Goal: Task Accomplishment & Management: Manage account settings

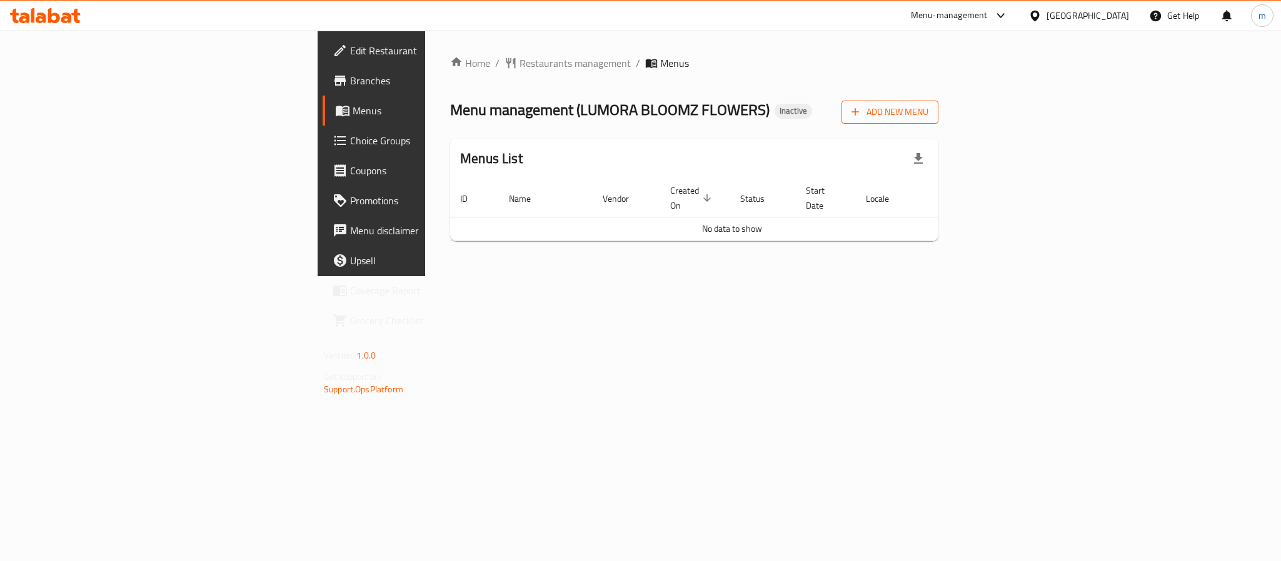
click at [929, 113] on span "Add New Menu" at bounding box center [890, 112] width 77 height 16
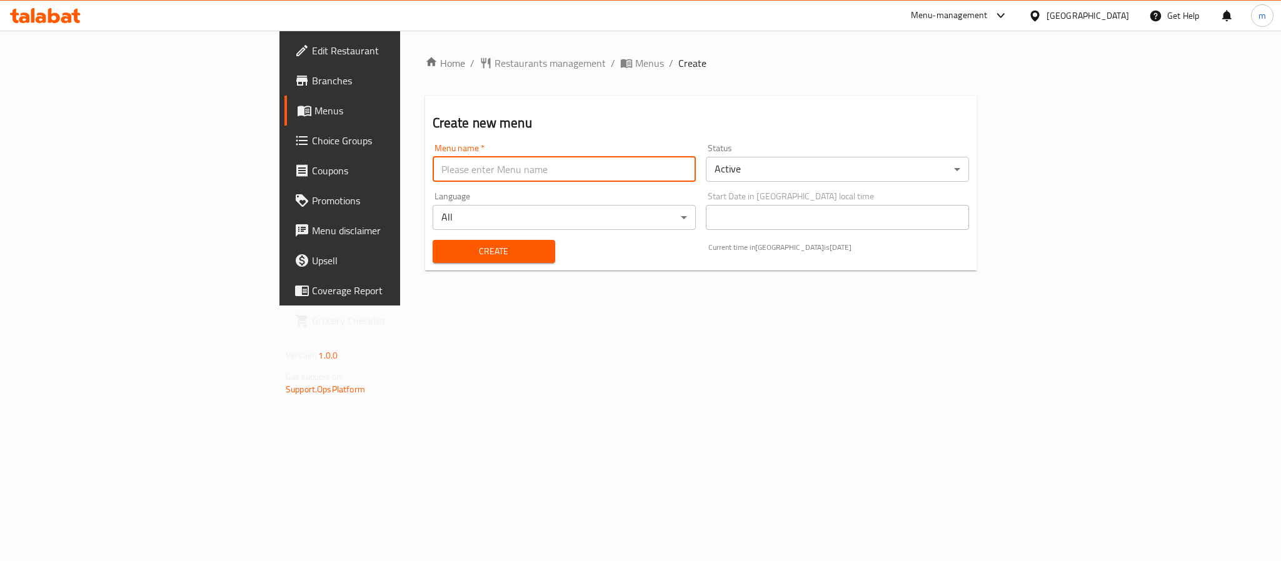
click at [433, 169] on input "text" at bounding box center [564, 169] width 263 height 25
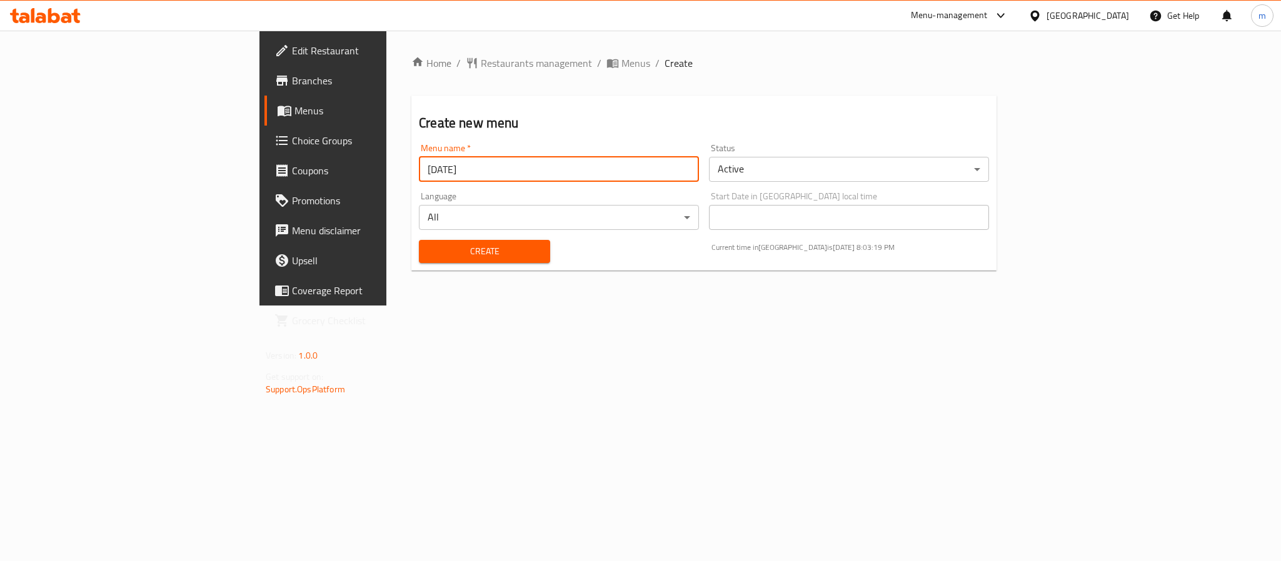
type input "[DATE]"
click at [429, 252] on span "Create" at bounding box center [484, 252] width 111 height 16
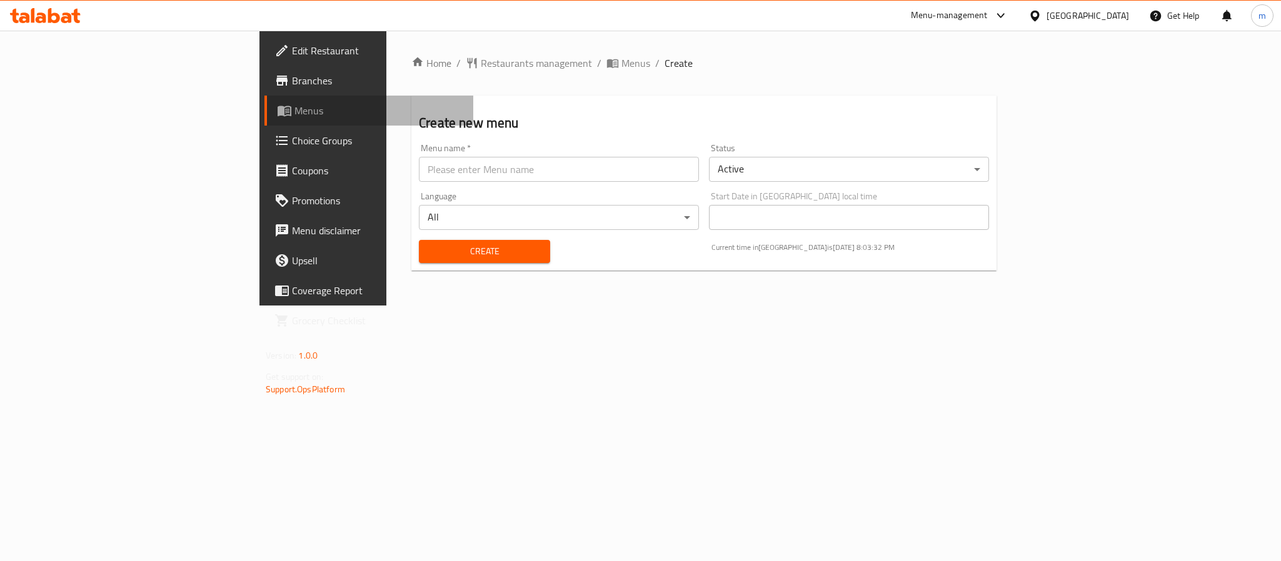
click at [294, 107] on span "Menus" at bounding box center [378, 110] width 169 height 15
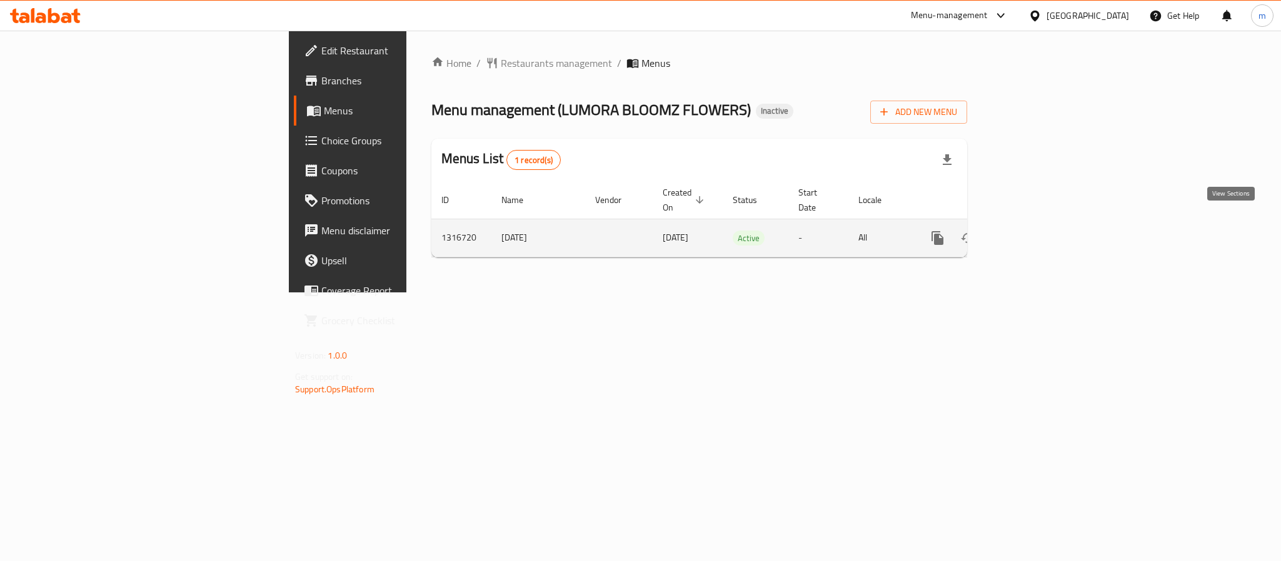
click at [1034, 233] on icon "enhanced table" at bounding box center [1027, 238] width 11 height 11
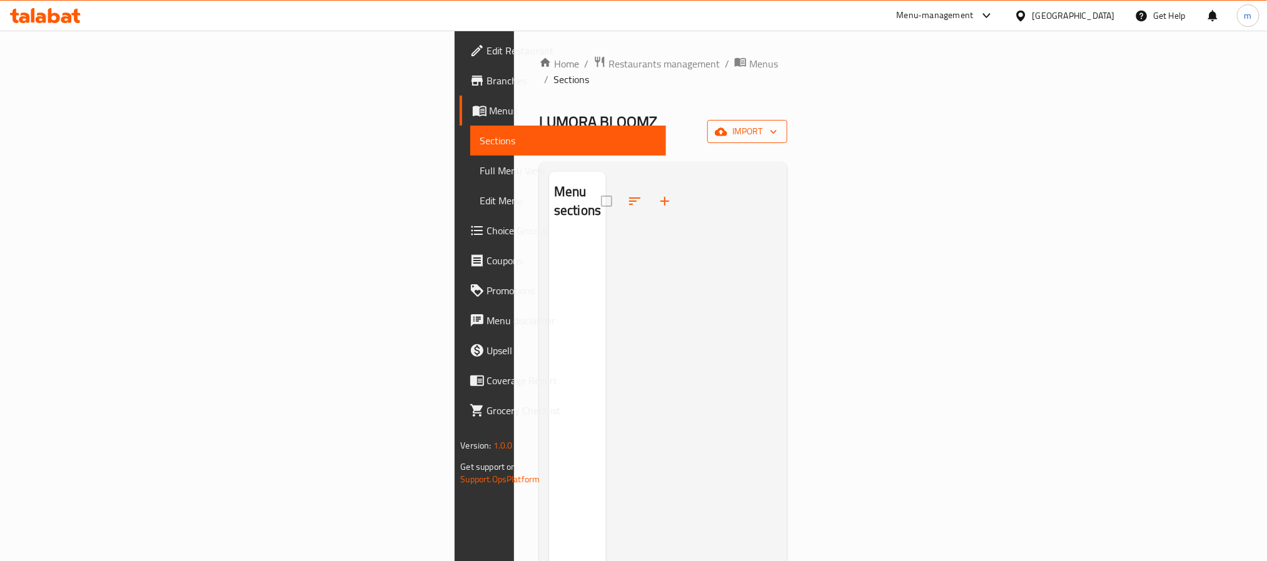
click at [777, 124] on span "import" at bounding box center [747, 132] width 60 height 16
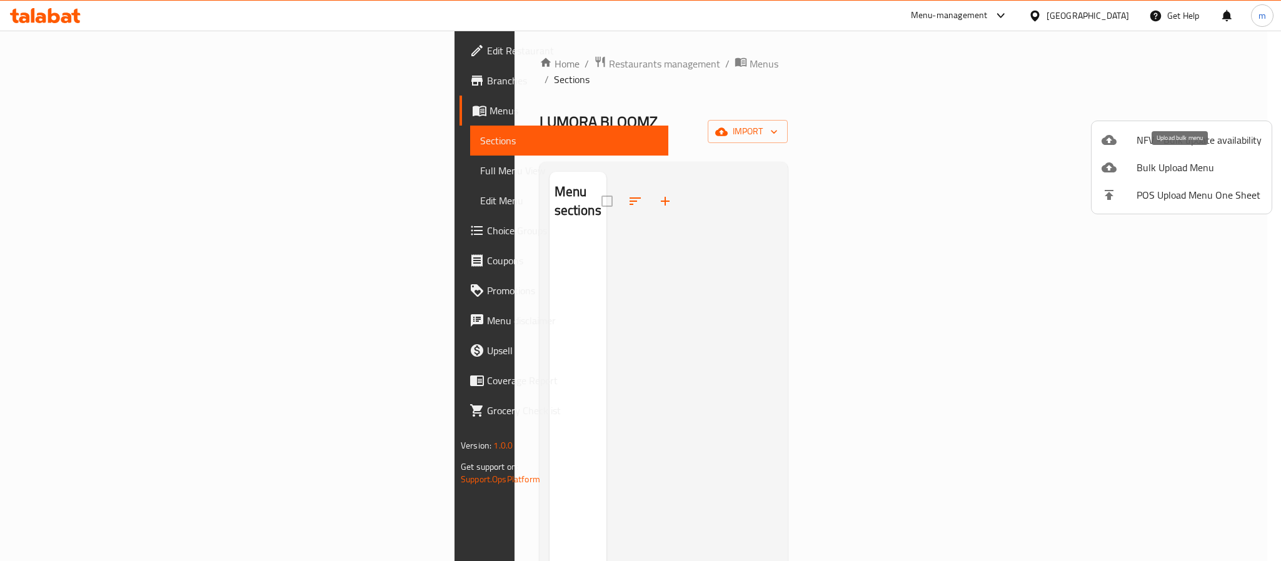
click at [1139, 169] on span "Bulk Upload Menu" at bounding box center [1199, 167] width 125 height 15
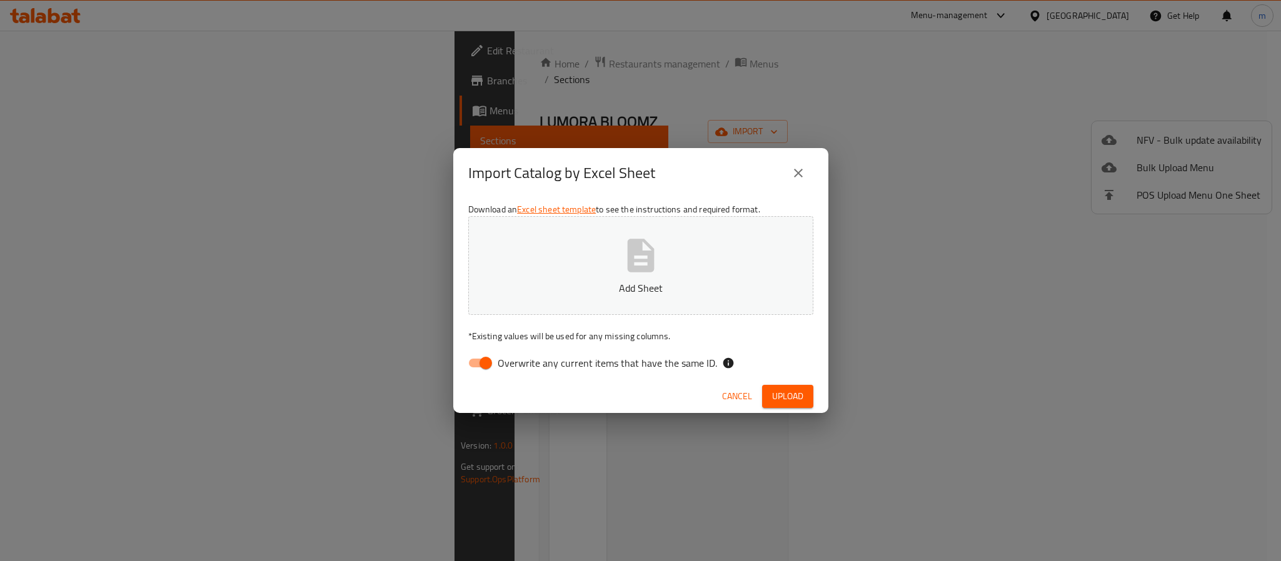
click at [488, 363] on input "Overwrite any current items that have the same ID." at bounding box center [485, 363] width 71 height 24
checkbox input "false"
click at [783, 390] on span "Upload" at bounding box center [787, 397] width 31 height 16
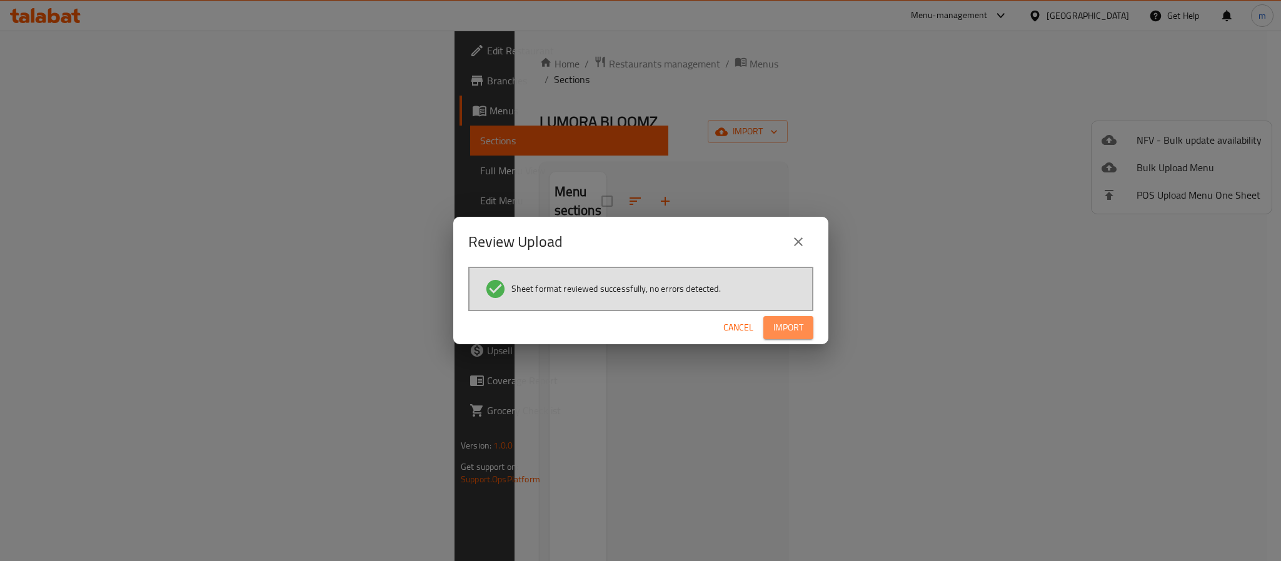
click at [779, 329] on span "Import" at bounding box center [788, 328] width 30 height 16
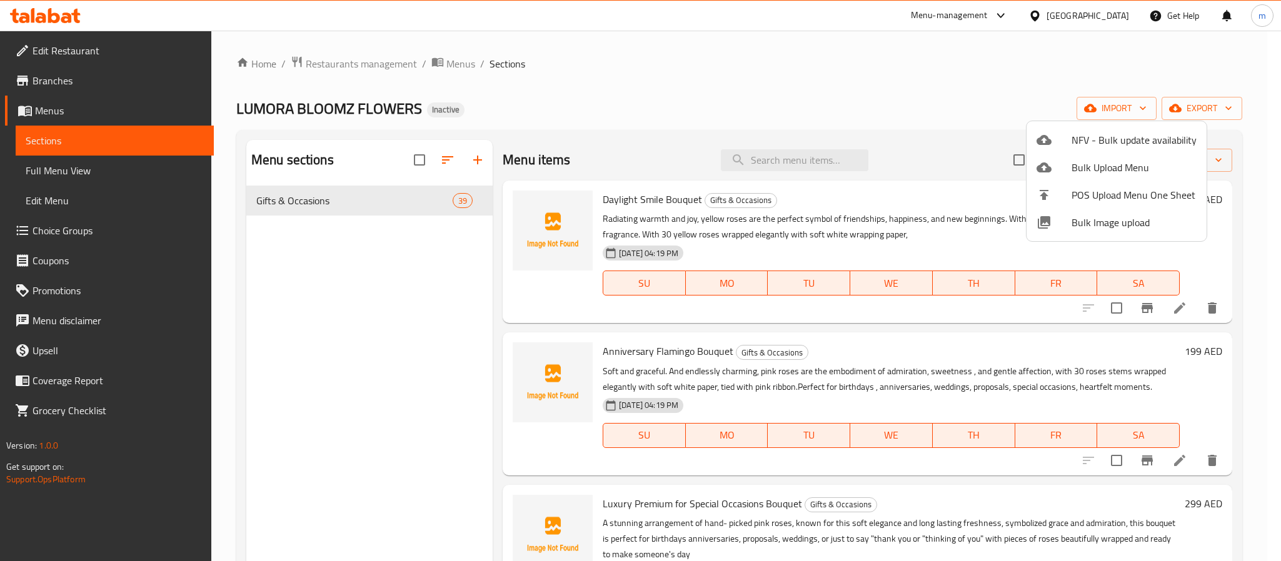
click at [745, 75] on div at bounding box center [640, 280] width 1281 height 561
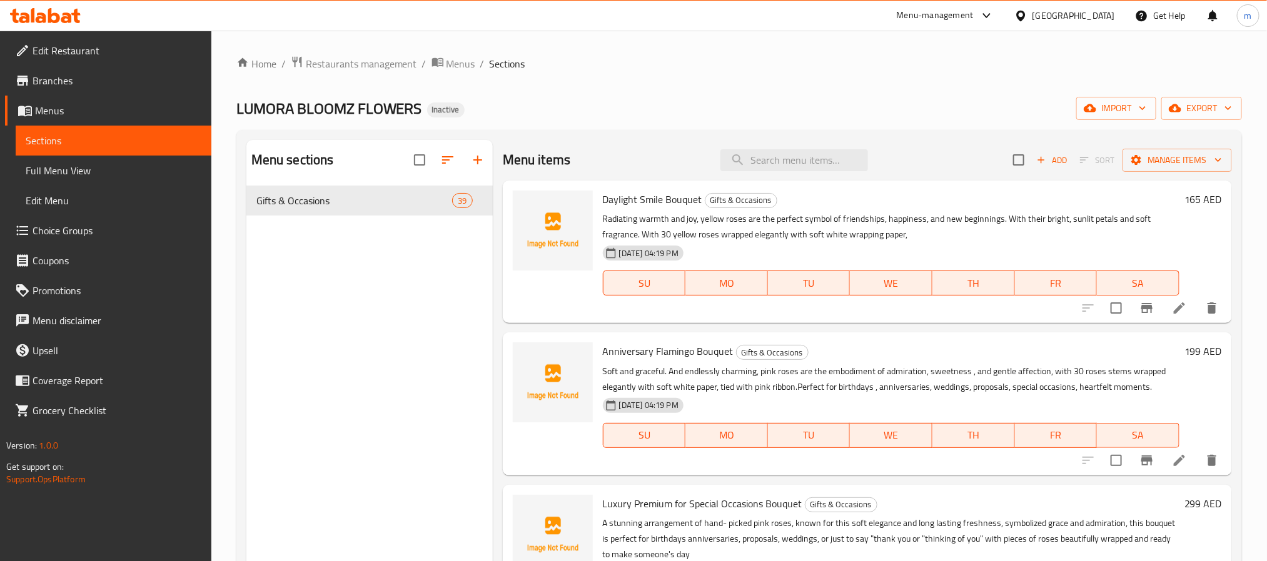
click at [627, 205] on span "Daylight Smile Bouquet" at bounding box center [652, 199] width 99 height 19
copy h6 "Daylight Smile Bouquet"
click at [632, 347] on span "Anniversary Flamingo Bouquet" at bounding box center [668, 351] width 131 height 19
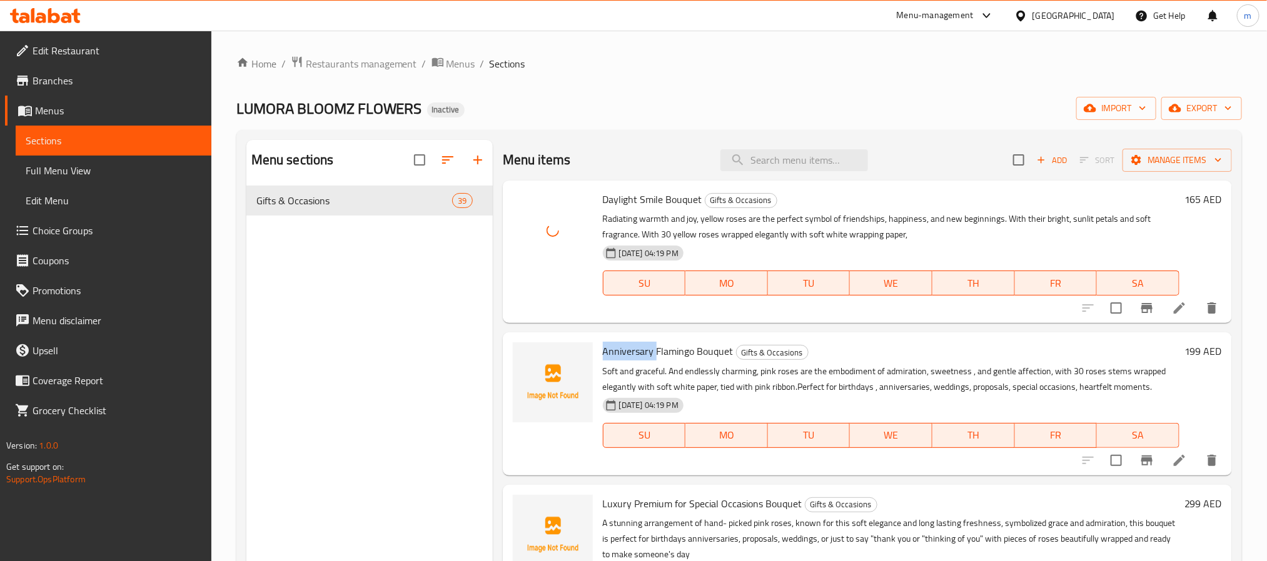
click at [632, 347] on span "Anniversary Flamingo Bouquet" at bounding box center [668, 351] width 131 height 19
copy h6 "Anniversary Flamingo Bouquet"
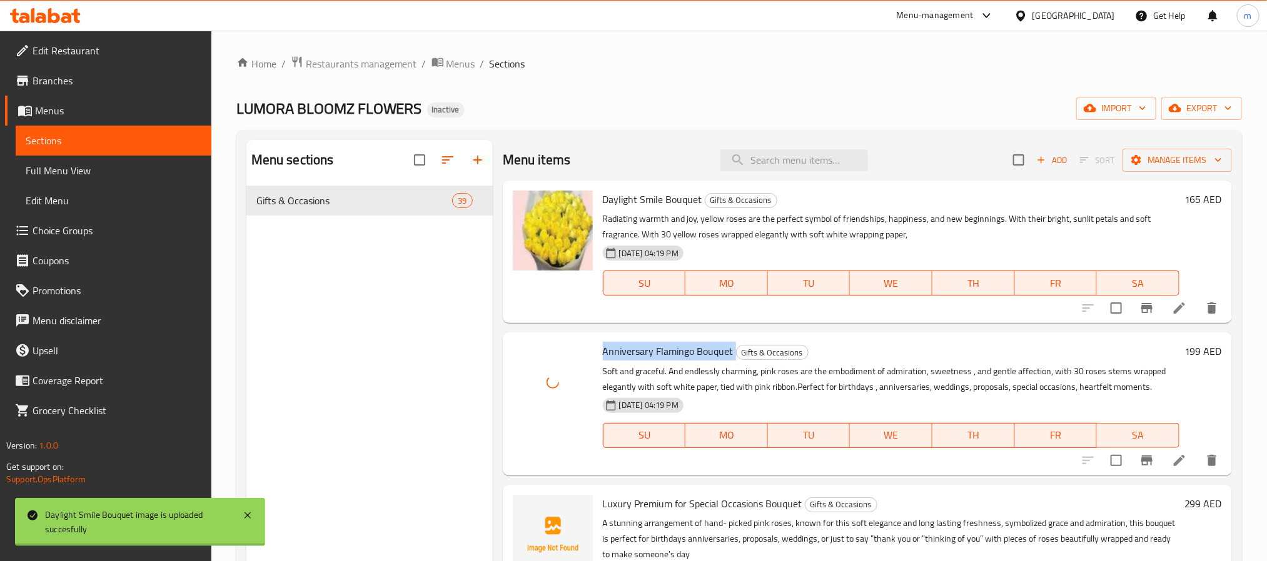
scroll to position [188, 0]
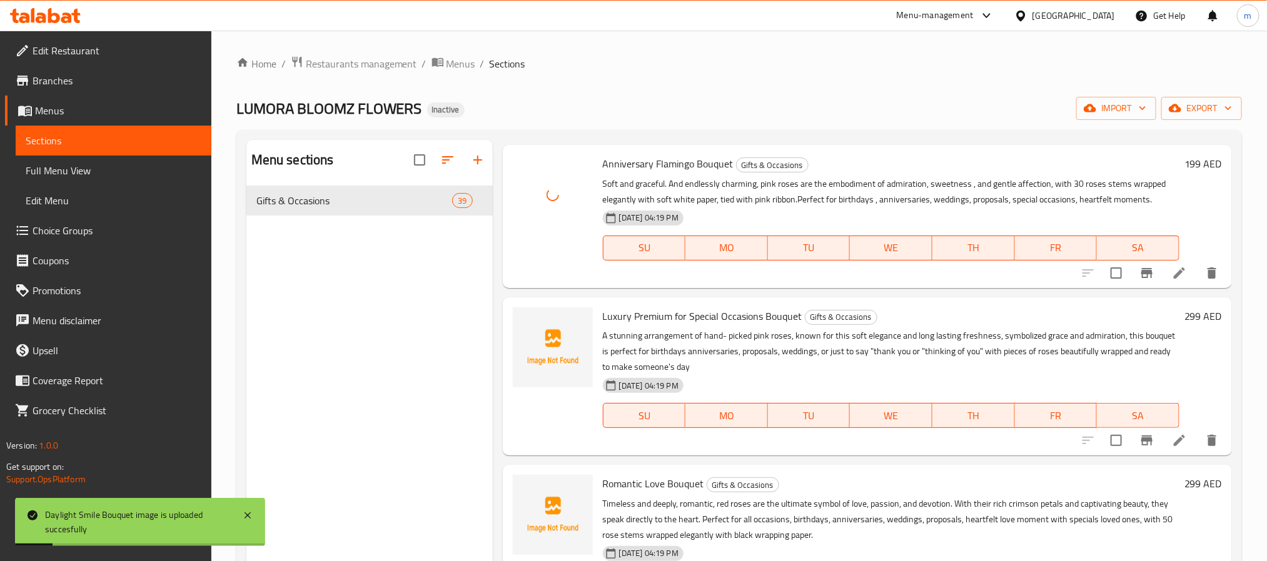
click at [645, 321] on span "Luxury Premium for Special Occasions Bouquet" at bounding box center [702, 316] width 199 height 19
copy h6 "Luxury Premium for Special Occasions Bouquet"
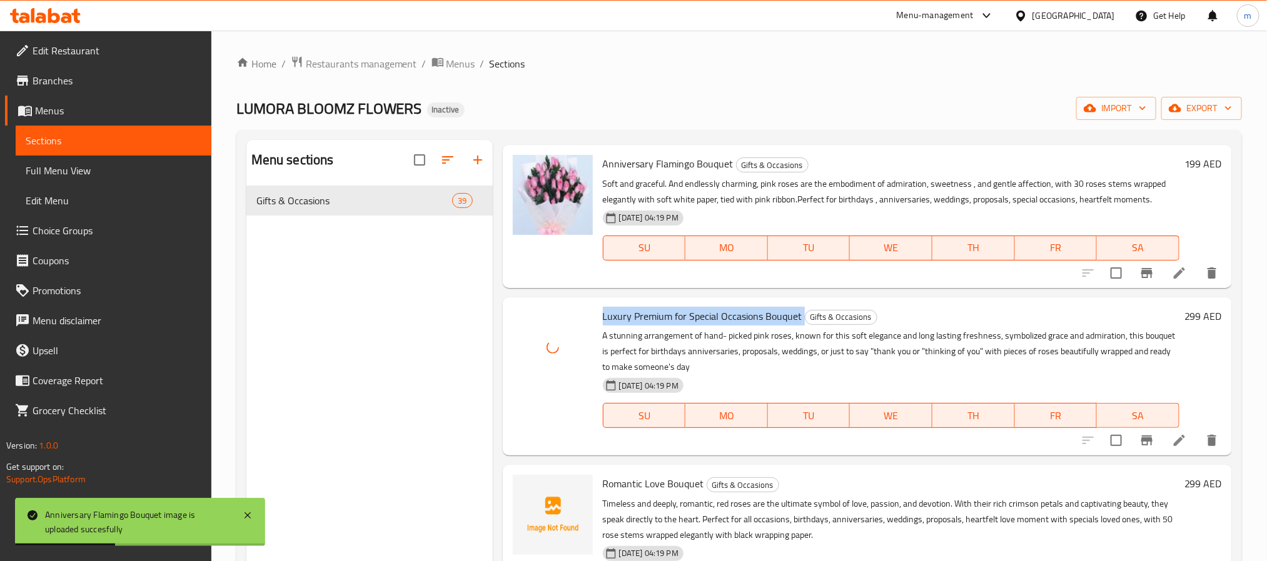
scroll to position [281, 0]
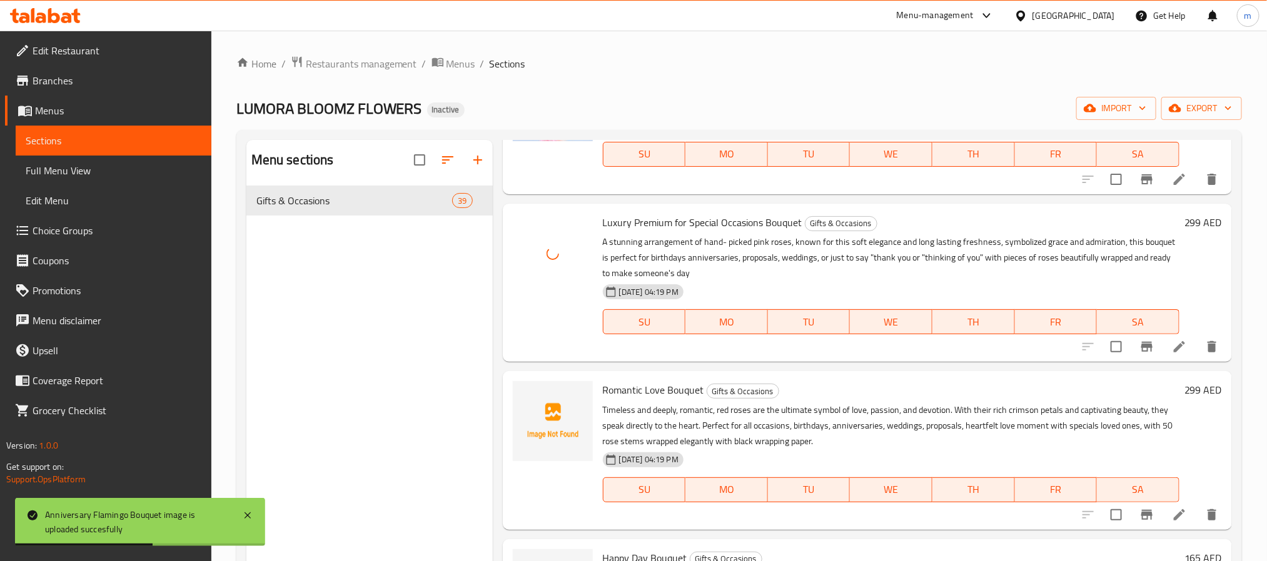
click at [659, 385] on span "Romantic Love Bouquet" at bounding box center [653, 390] width 101 height 19
copy h6 "Romantic Love Bouquet"
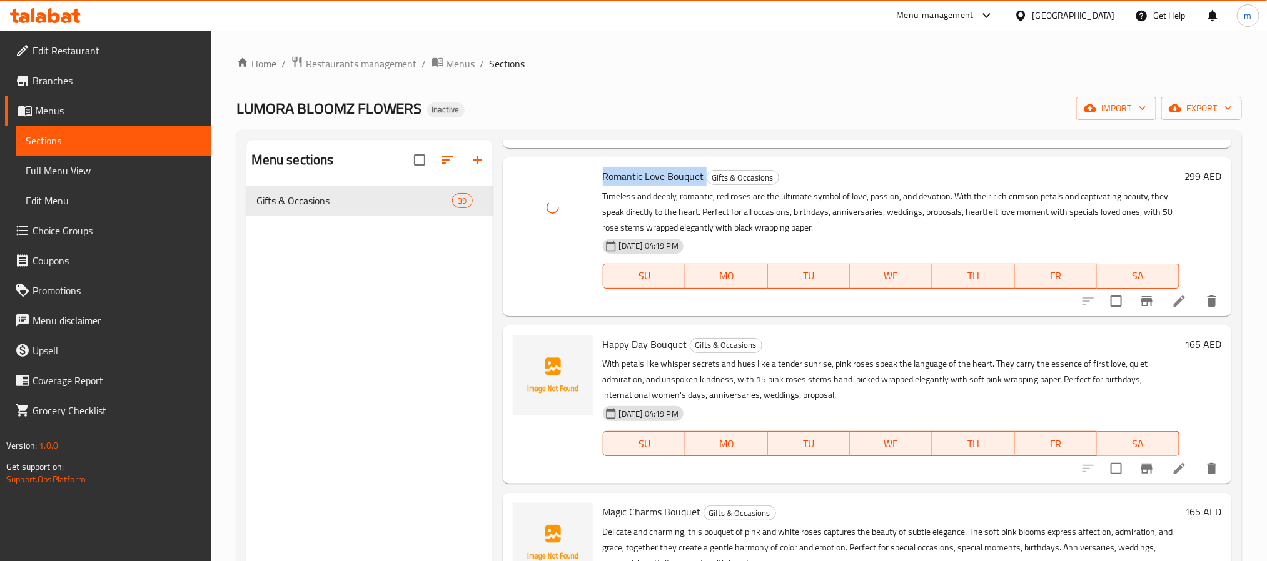
scroll to position [563, 0]
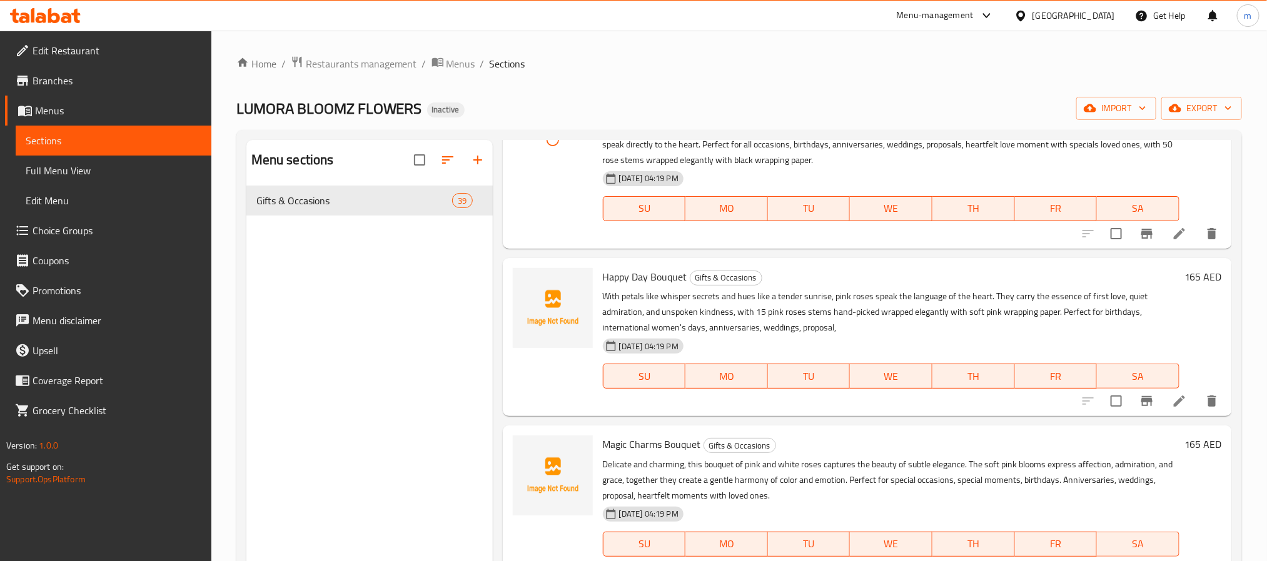
click at [623, 274] on span "Happy Day Bouquet" at bounding box center [645, 277] width 84 height 19
copy h6 "Happy Day Bouquet"
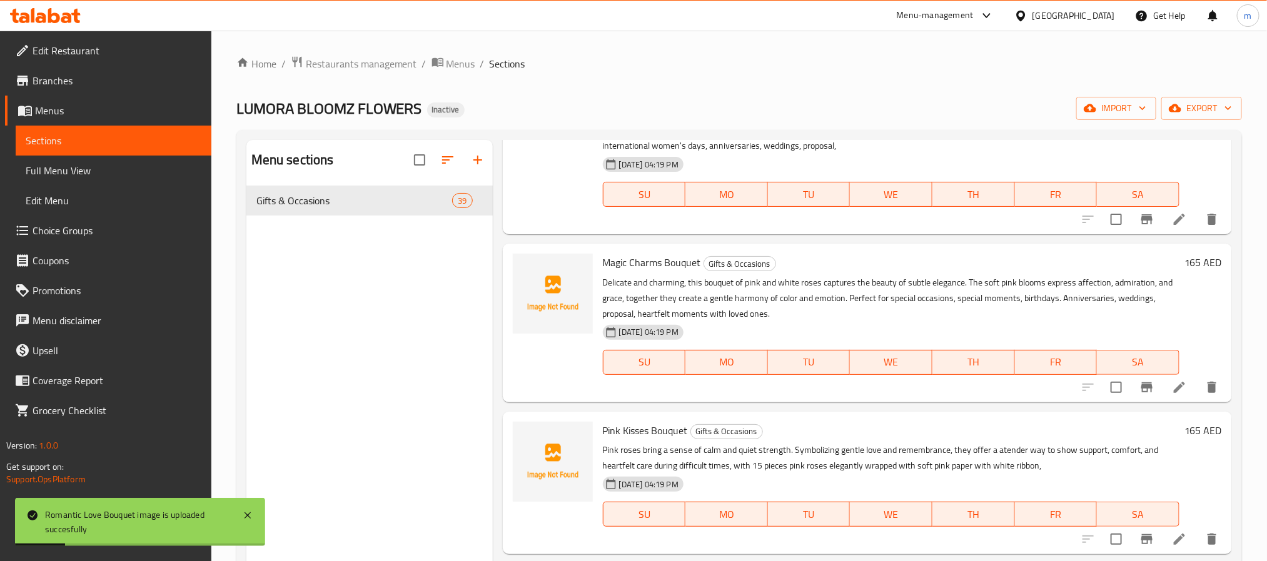
scroll to position [750, 0]
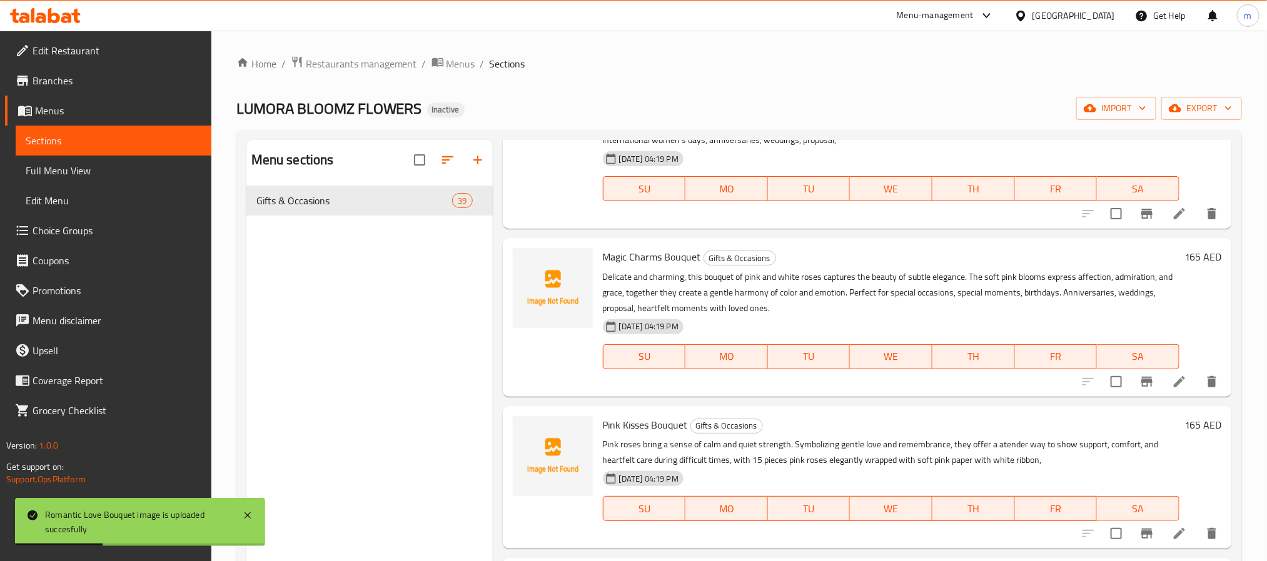
click at [660, 261] on span "Magic Charms Bouquet" at bounding box center [652, 257] width 98 height 19
copy h6 "Magic Charms Bouquet"
click at [662, 419] on span "Pink Kisses Bouquet" at bounding box center [645, 425] width 85 height 19
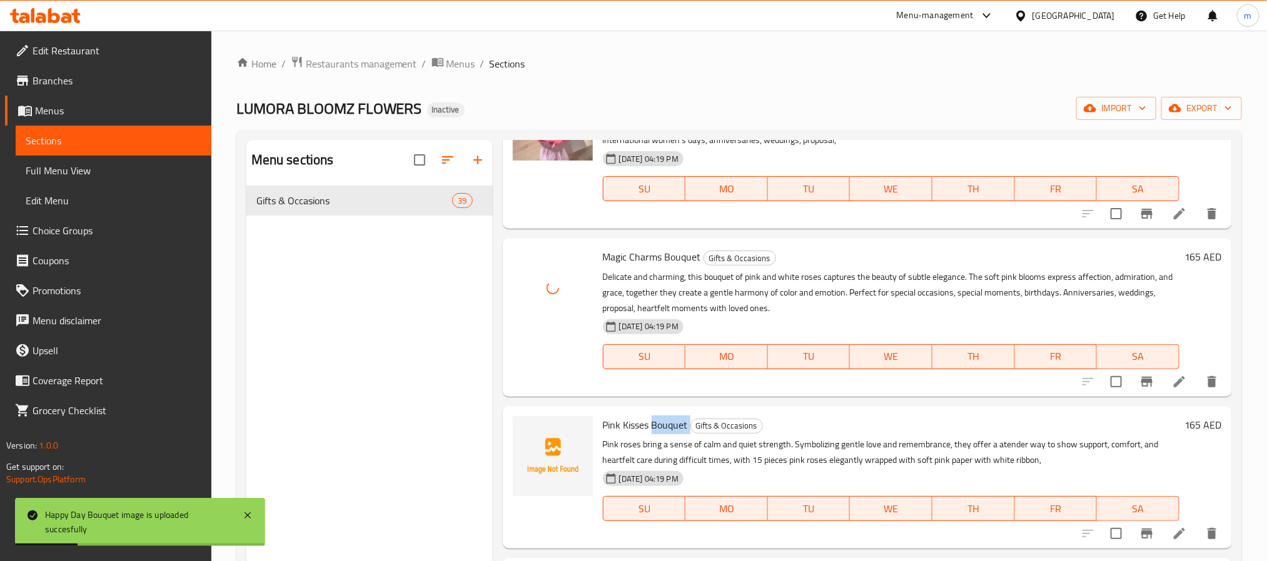
click at [662, 419] on span "Pink Kisses Bouquet" at bounding box center [645, 425] width 85 height 19
copy h6 "Pink Kisses Bouquet"
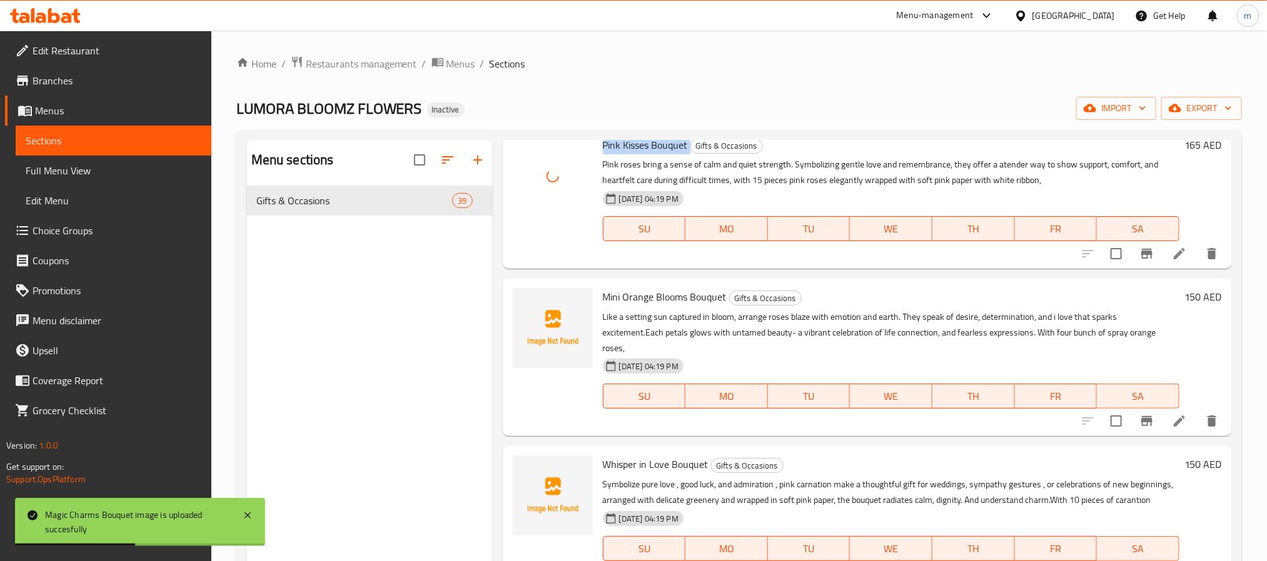
scroll to position [1032, 0]
click at [640, 293] on span "Mini Orange Blooms Bouquet" at bounding box center [665, 295] width 124 height 19
copy h6 "Mini Orange Blooms Bouquet"
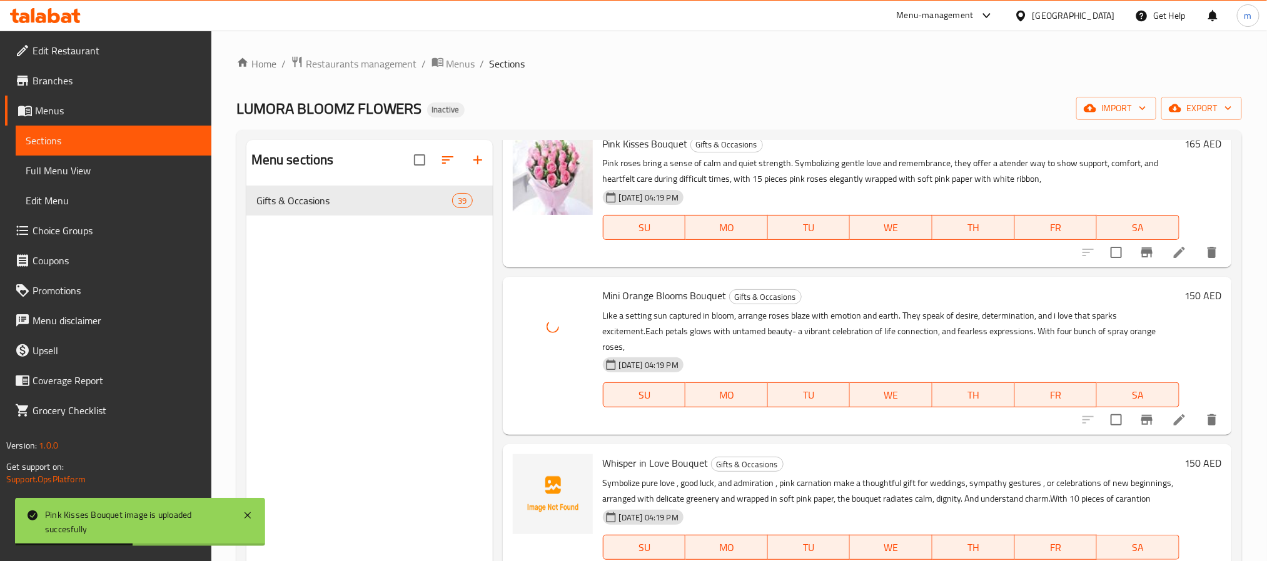
click at [643, 456] on span "Whisper in Love Bouquet" at bounding box center [656, 463] width 106 height 19
copy h6 "Whisper in Love Bouquet"
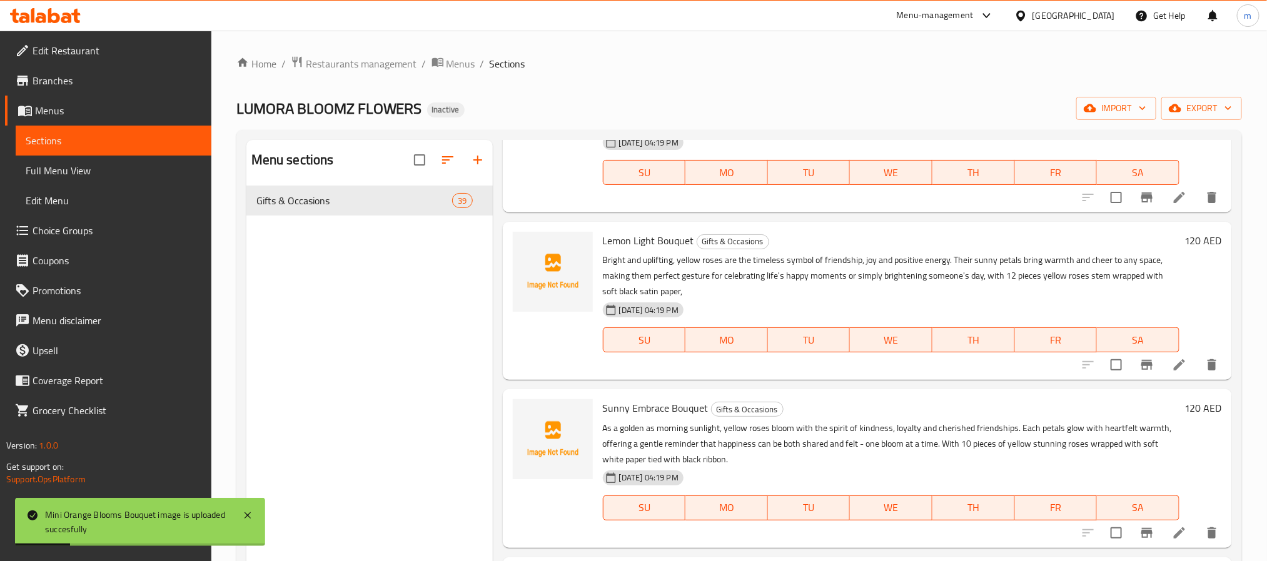
scroll to position [1313, 0]
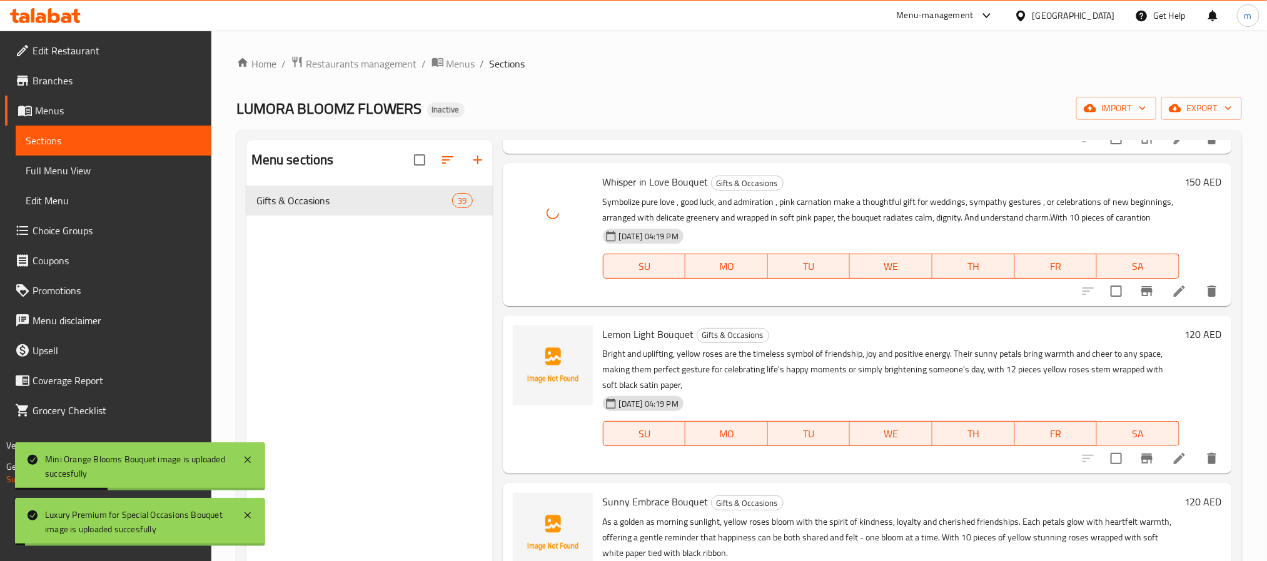
click at [670, 344] on span "Lemon Light Bouquet" at bounding box center [648, 334] width 91 height 19
copy h6 "Lemon Light Bouquet"
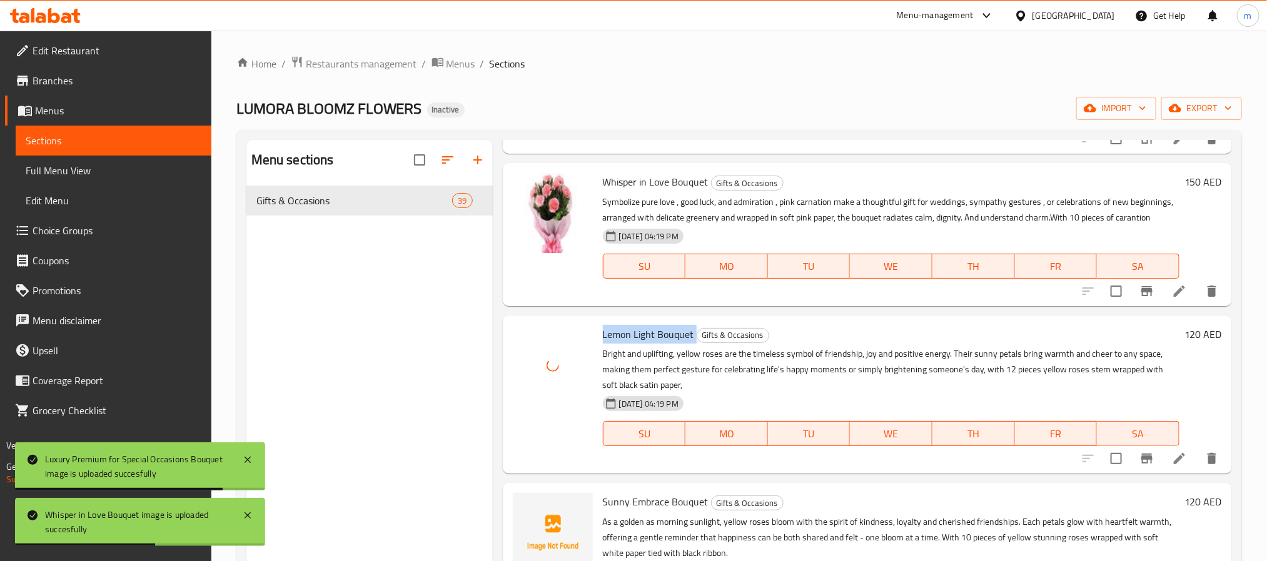
scroll to position [1501, 0]
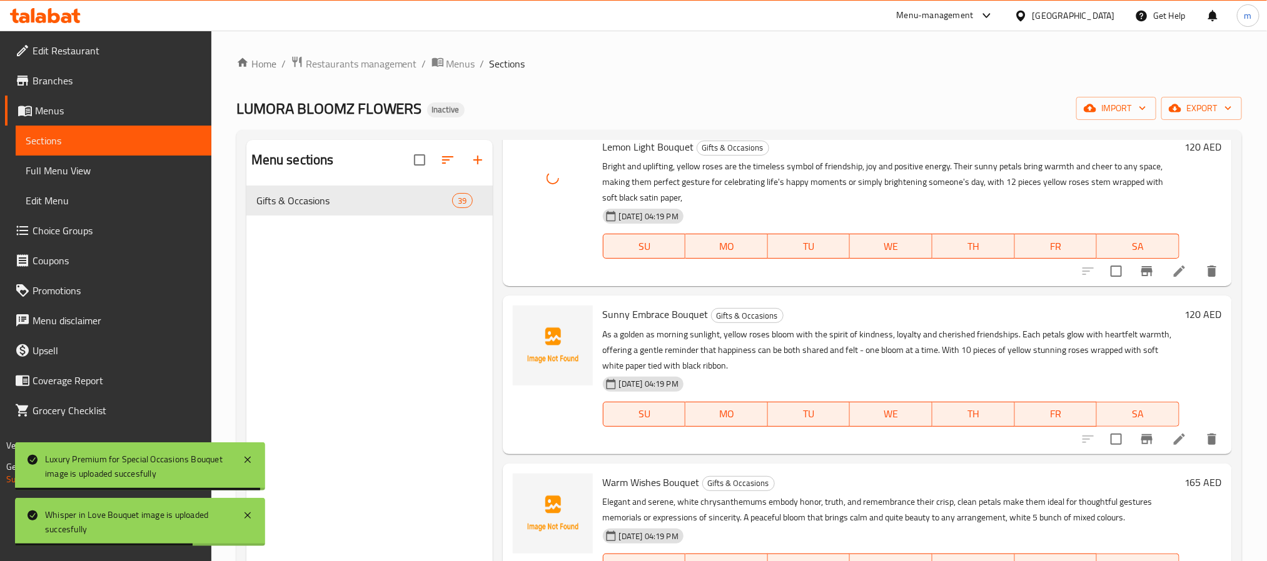
click at [673, 324] on span "Sunny Embrace Bouquet" at bounding box center [656, 314] width 106 height 19
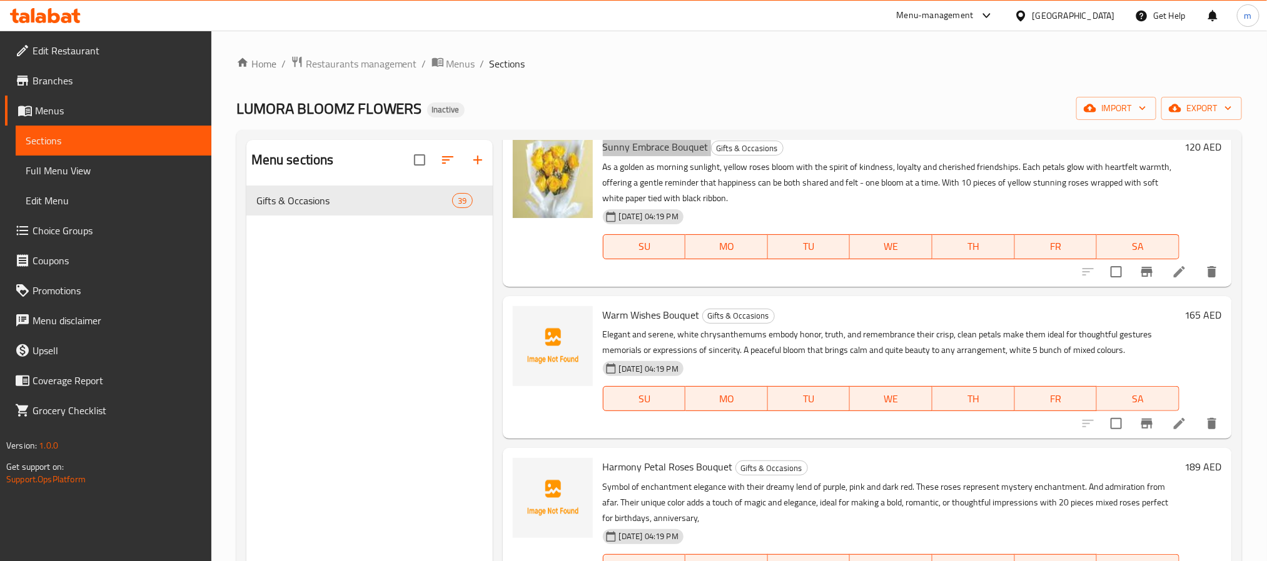
scroll to position [1688, 0]
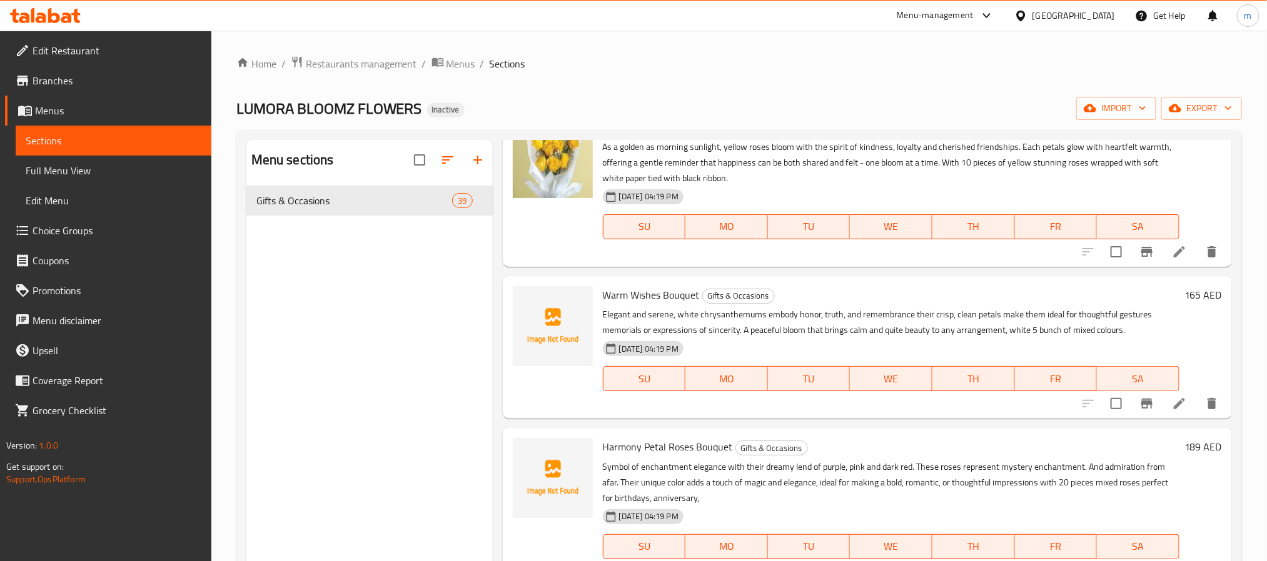
click at [642, 305] on span "Warm Wishes Bouquet" at bounding box center [651, 295] width 97 height 19
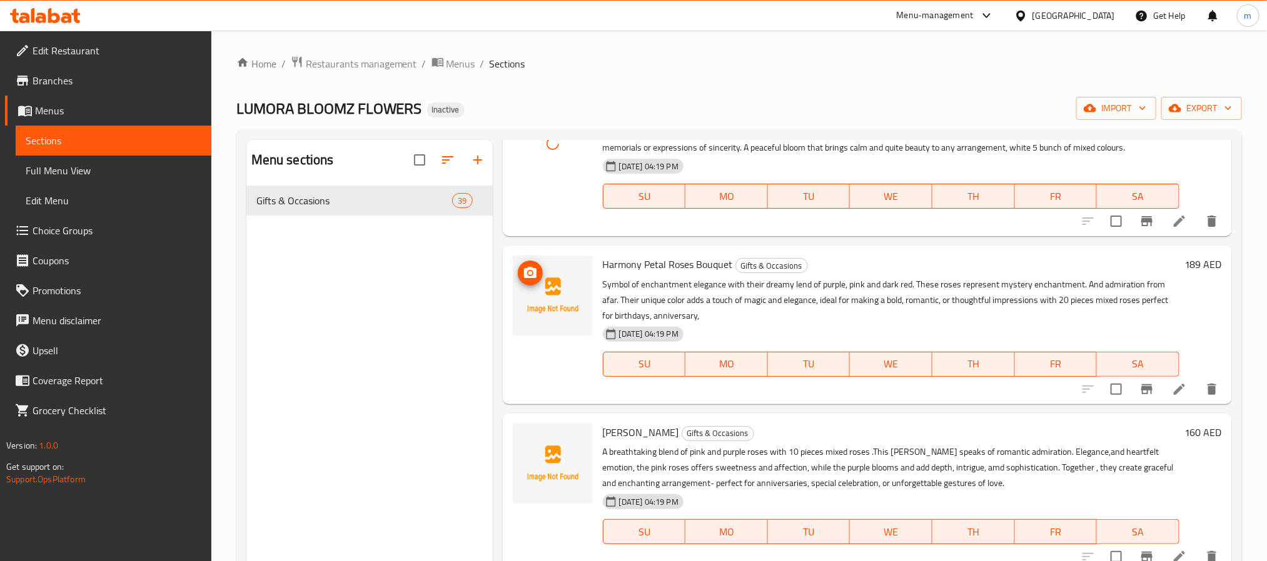
scroll to position [1876, 0]
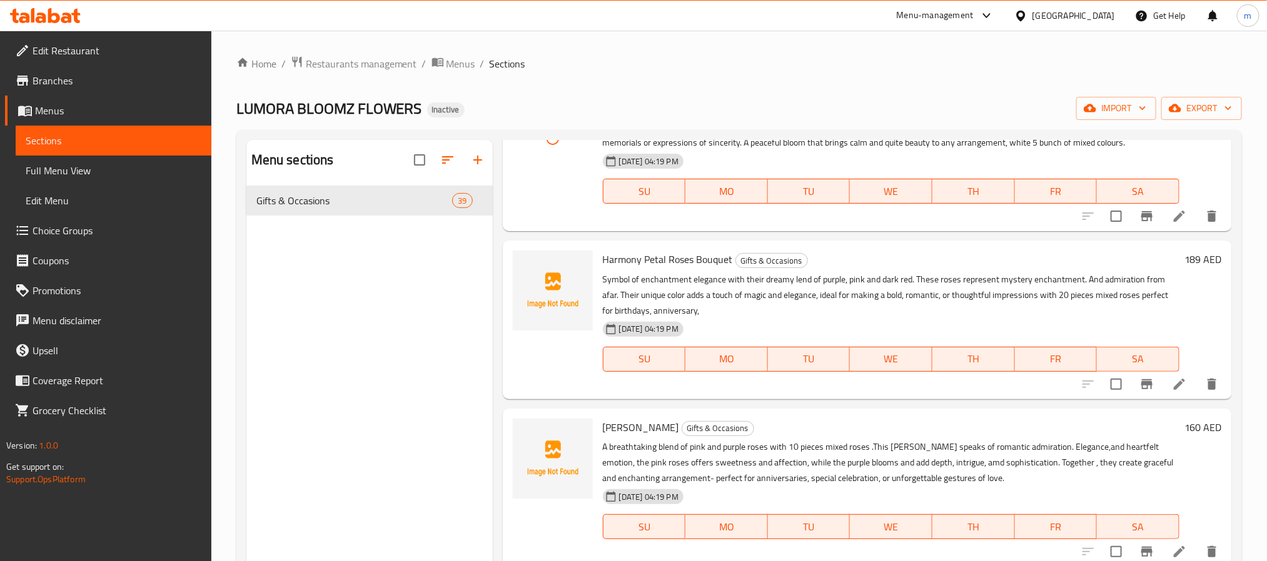
click at [664, 269] on span "Harmony Petal Roses Bouquet" at bounding box center [668, 259] width 130 height 19
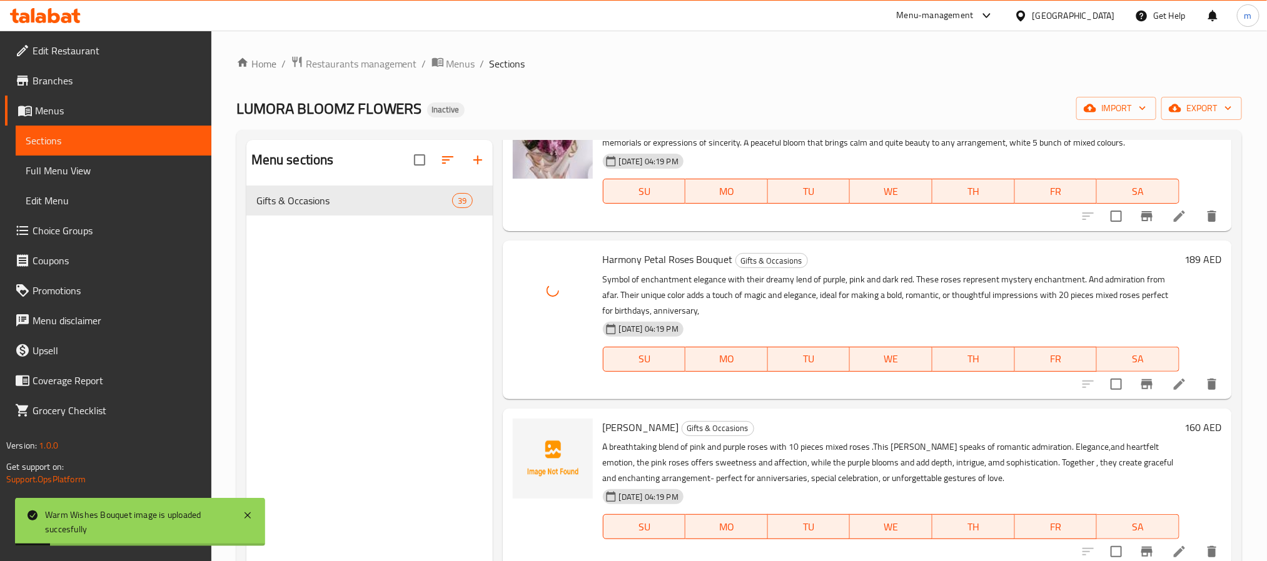
click at [653, 437] on span "Amber Bliss Bouquet" at bounding box center [641, 427] width 76 height 19
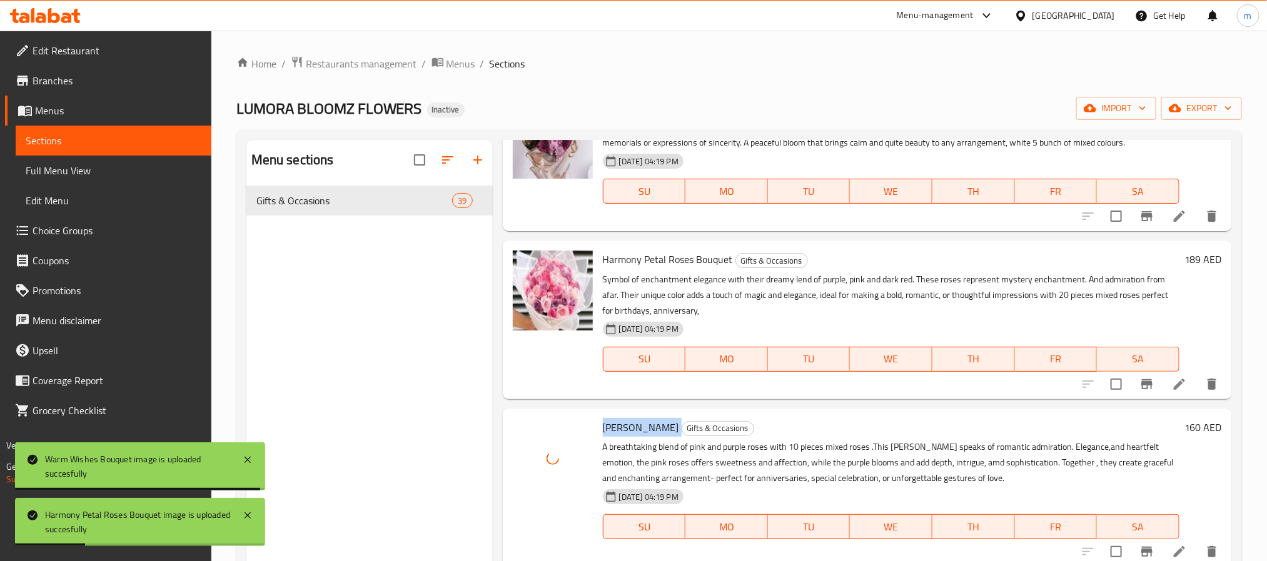
scroll to position [2063, 0]
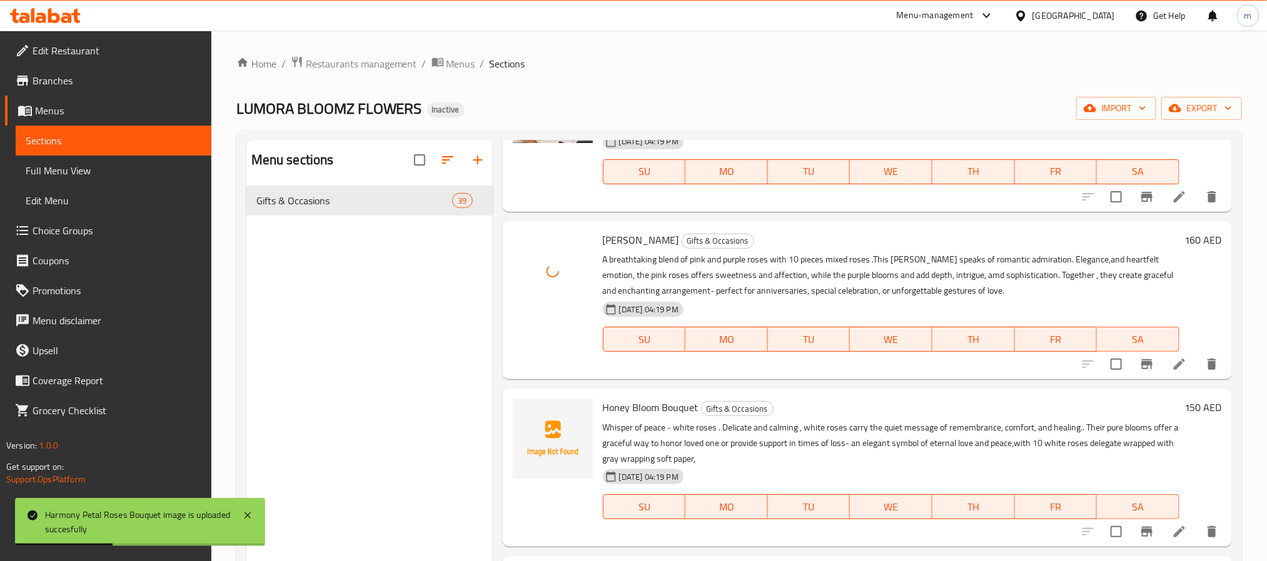
click at [642, 417] on span "Honey Bloom Bouquet" at bounding box center [651, 407] width 96 height 19
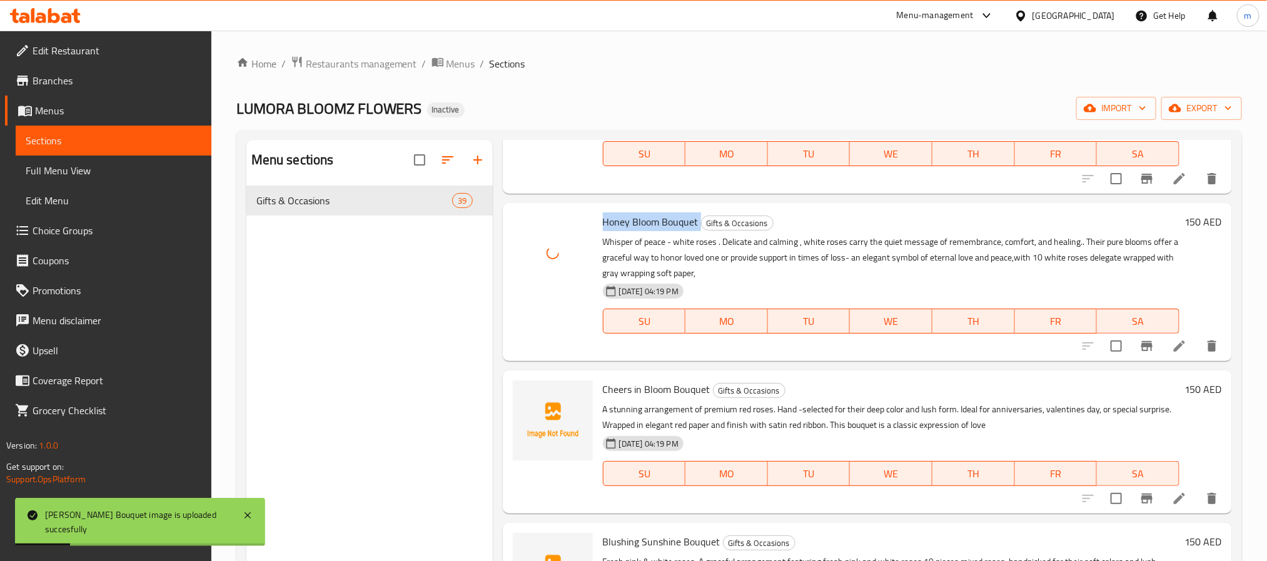
scroll to position [2251, 0]
click at [649, 397] on span "Cheers in Bloom Bouquet" at bounding box center [657, 387] width 108 height 19
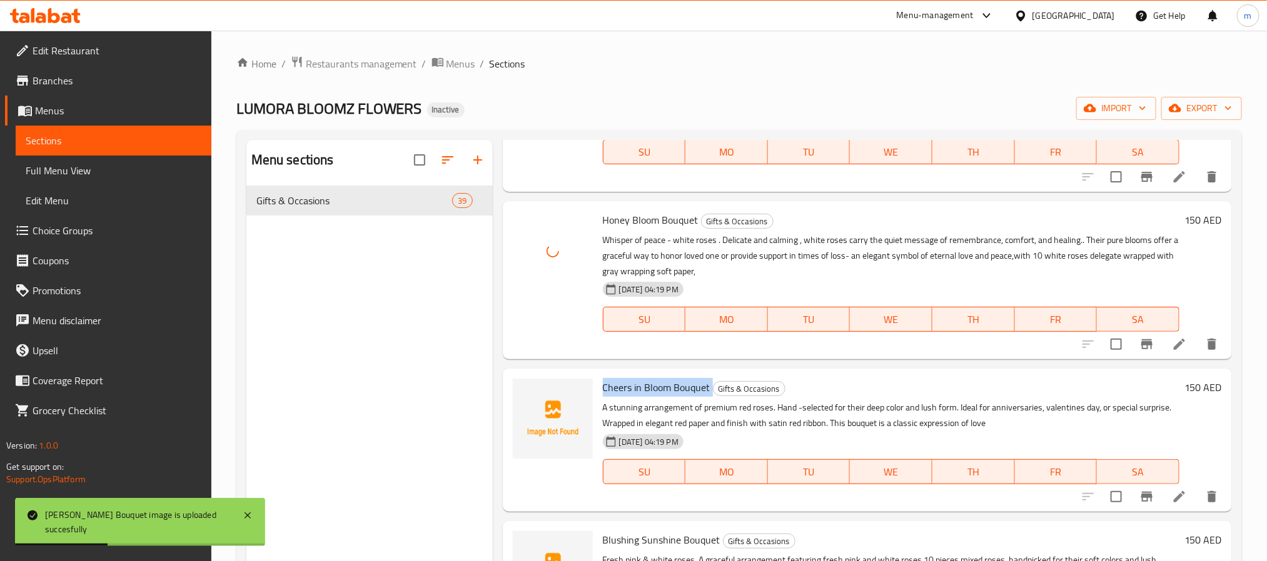
click at [649, 397] on span "Cheers in Bloom Bouquet" at bounding box center [657, 387] width 108 height 19
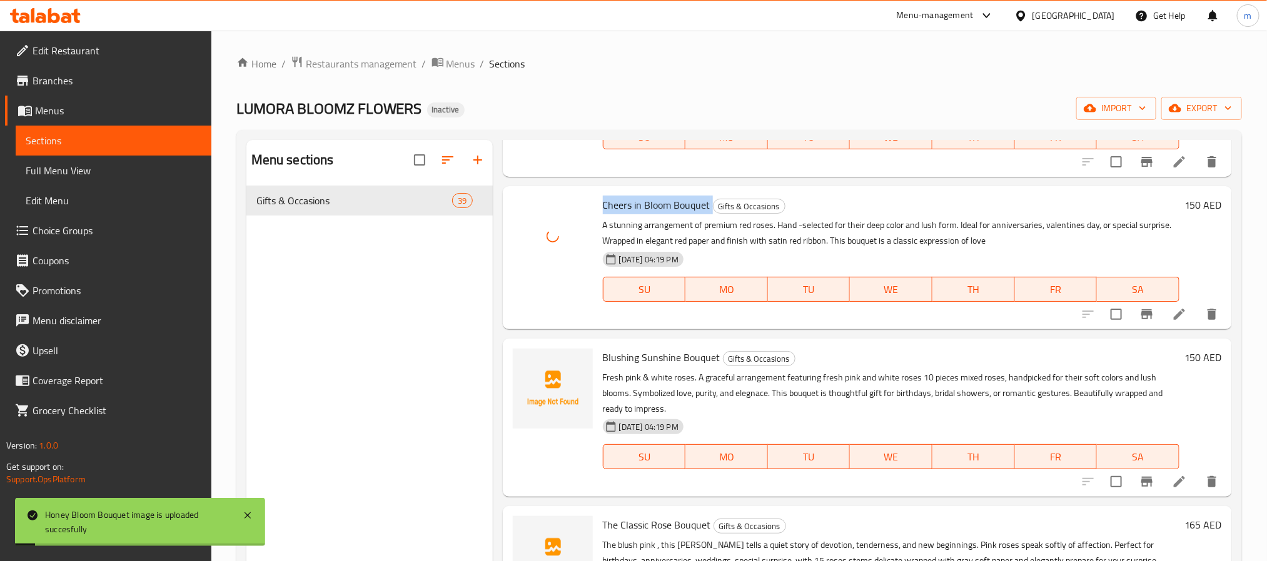
scroll to position [2439, 0]
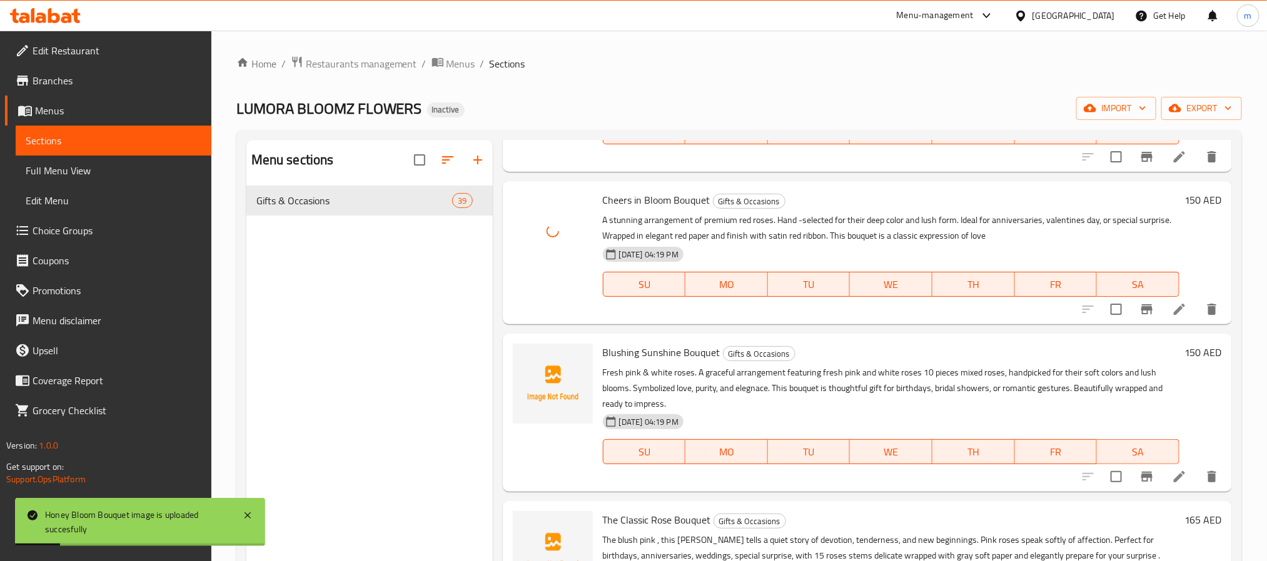
click at [649, 362] on span "Blushing Sunshine Bouquet" at bounding box center [662, 352] width 118 height 19
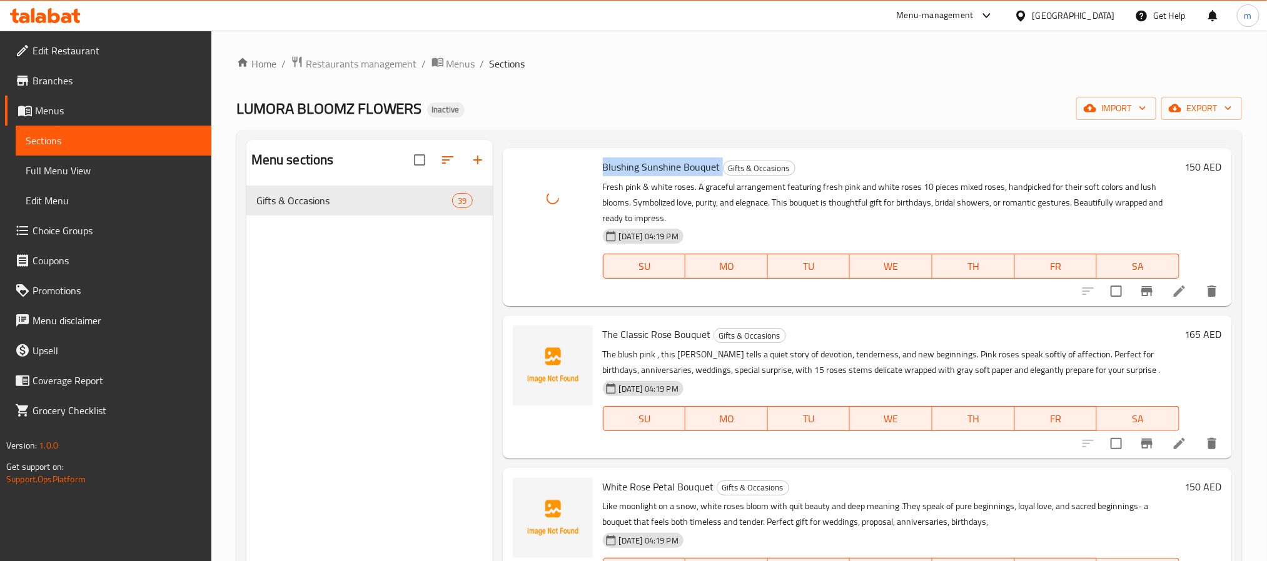
scroll to position [2626, 0]
click at [653, 342] on span "The Classic Rose Bouquet" at bounding box center [657, 332] width 108 height 19
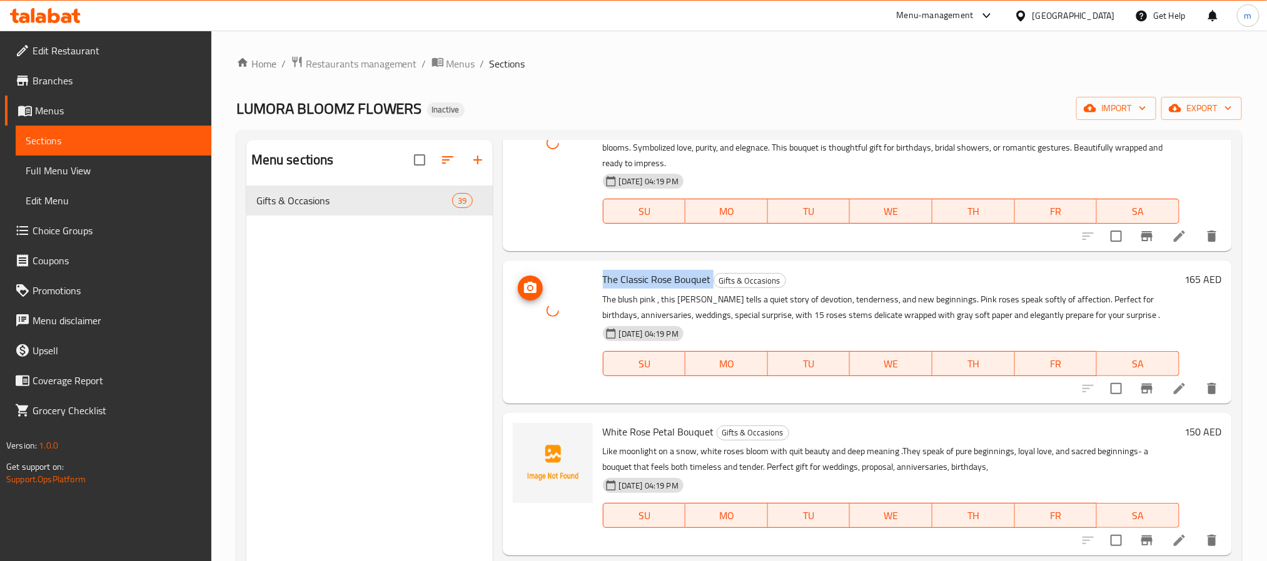
scroll to position [2814, 0]
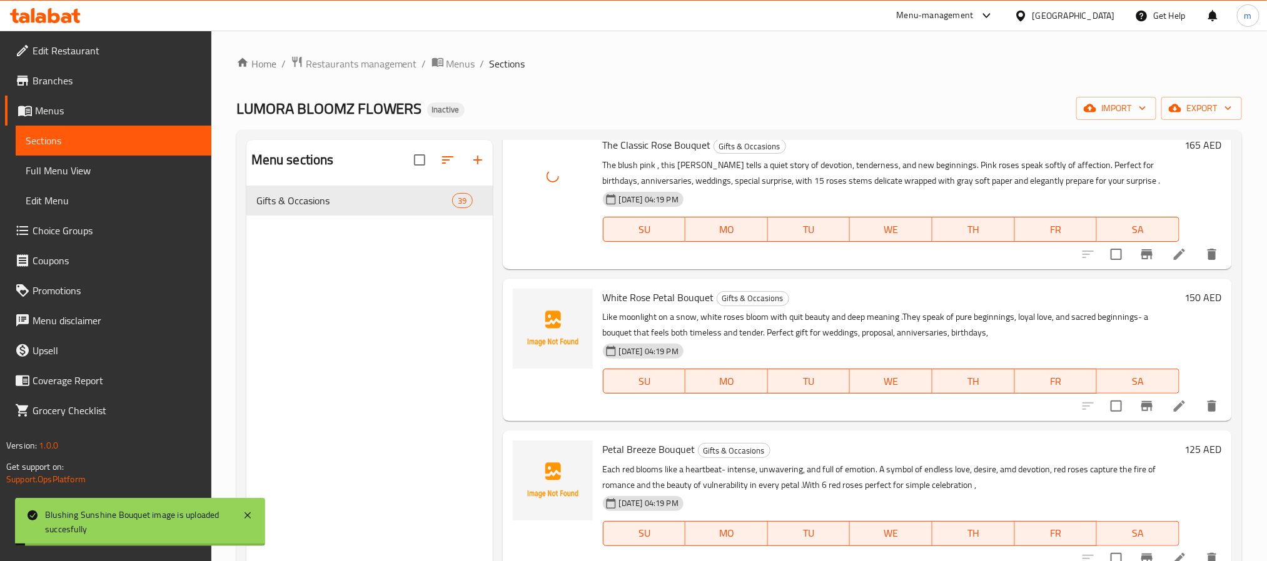
click at [665, 303] on span "White Rose Petal Bouquet" at bounding box center [658, 297] width 111 height 19
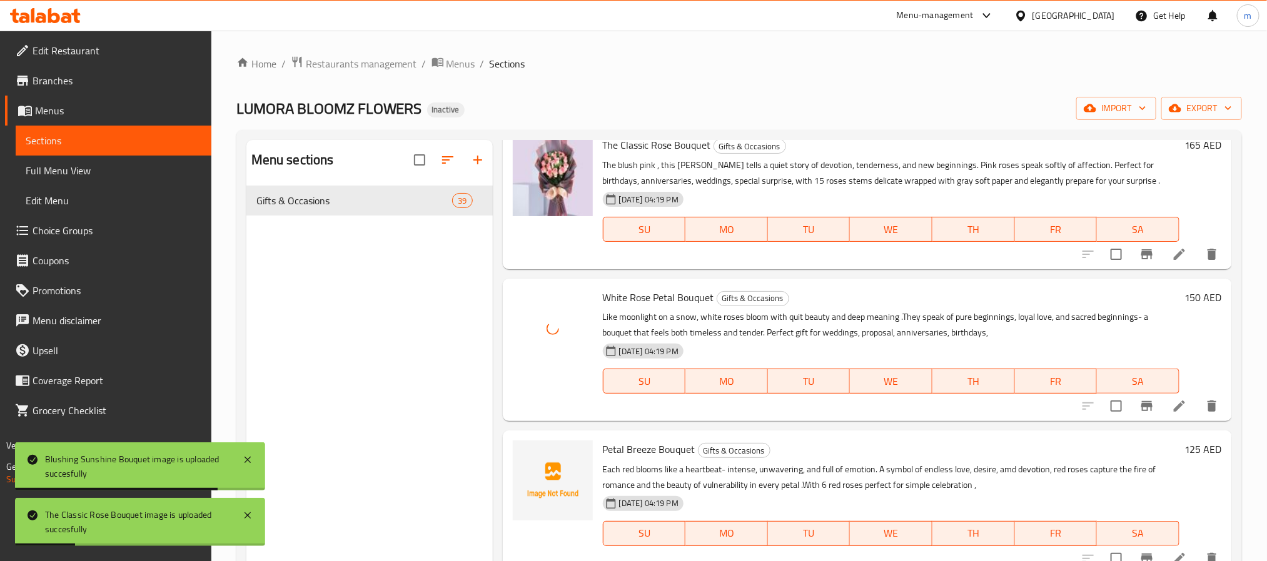
click at [622, 459] on span "Petal Breeze Bouquet" at bounding box center [649, 449] width 93 height 19
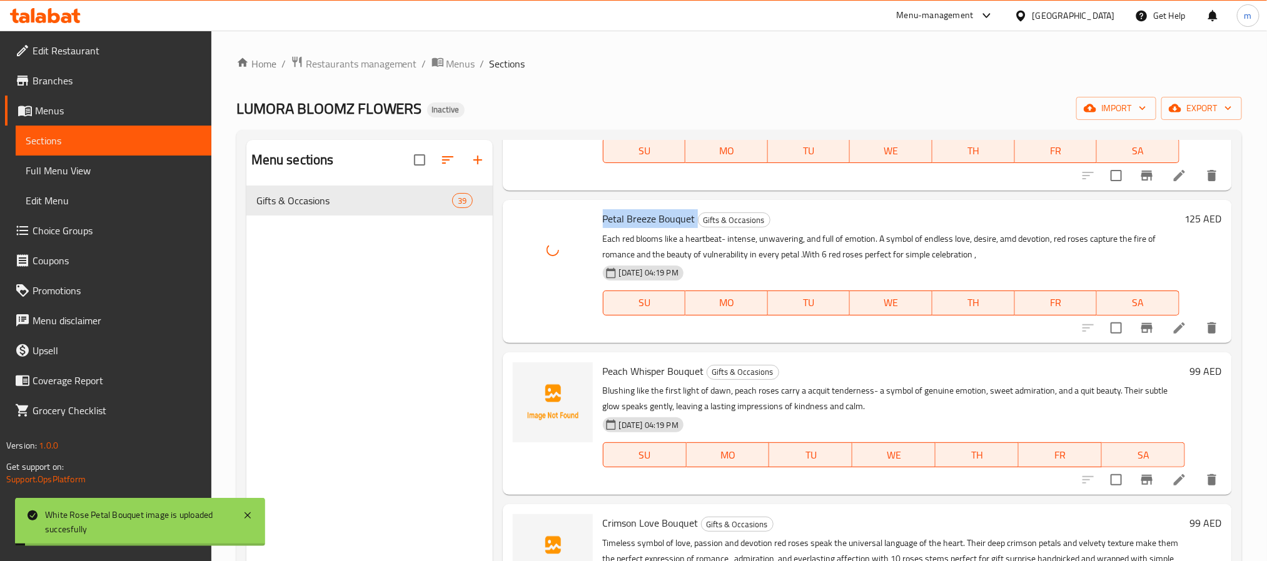
scroll to position [3095, 0]
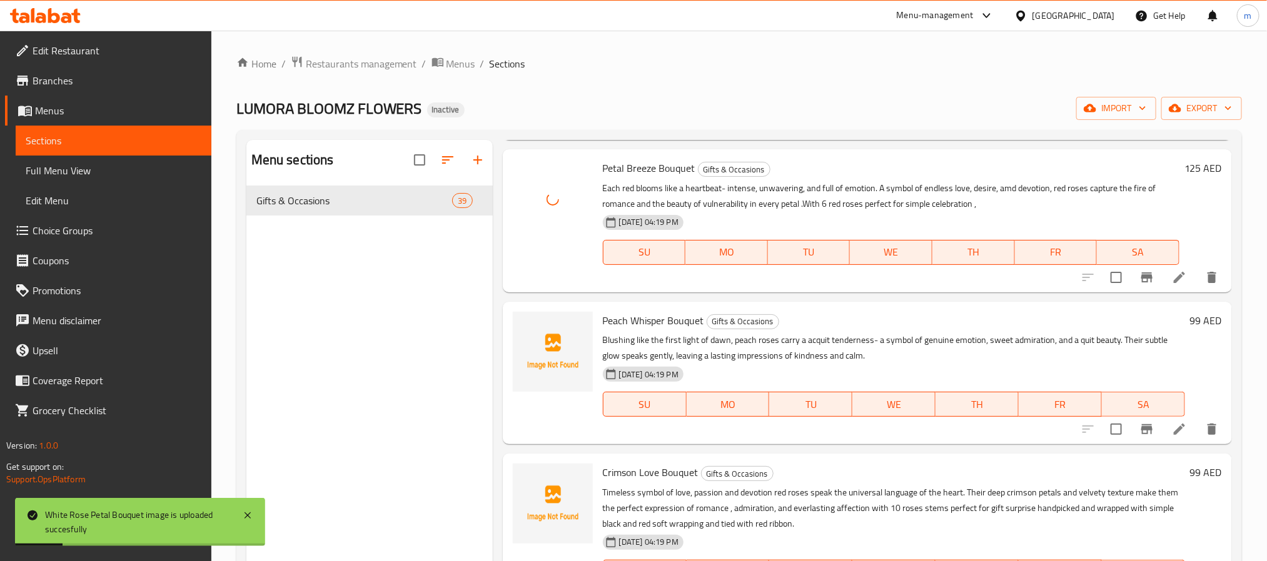
click at [638, 330] on span "Peach Whisper Bouquet" at bounding box center [653, 320] width 101 height 19
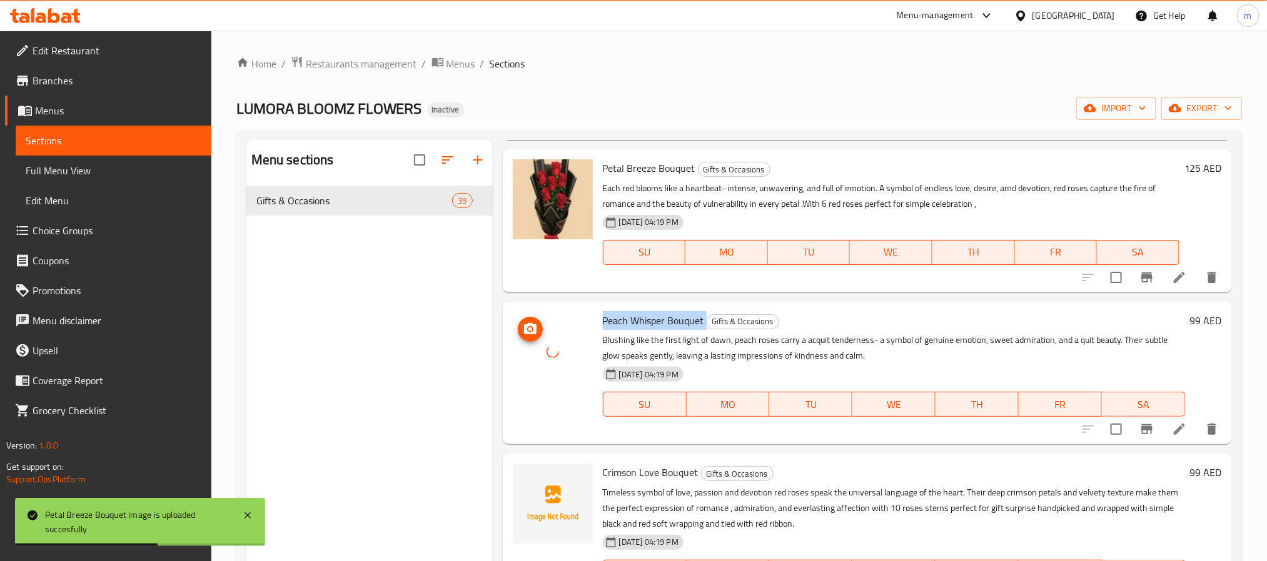
scroll to position [3189, 0]
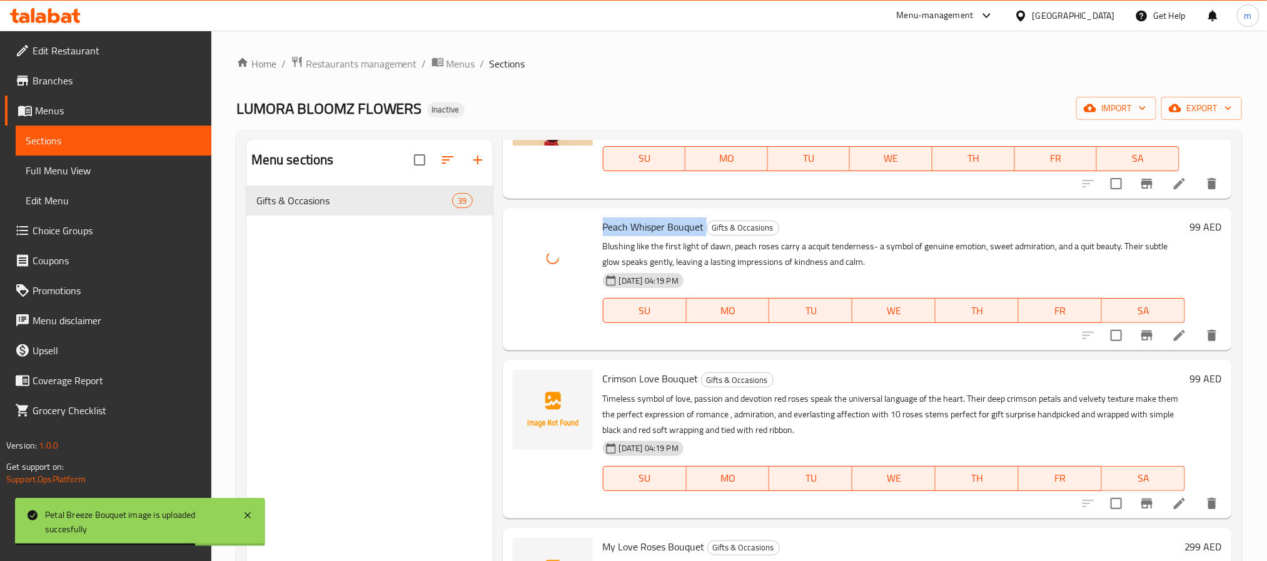
click at [660, 387] on span "Crimson Love Bouquet" at bounding box center [651, 379] width 96 height 19
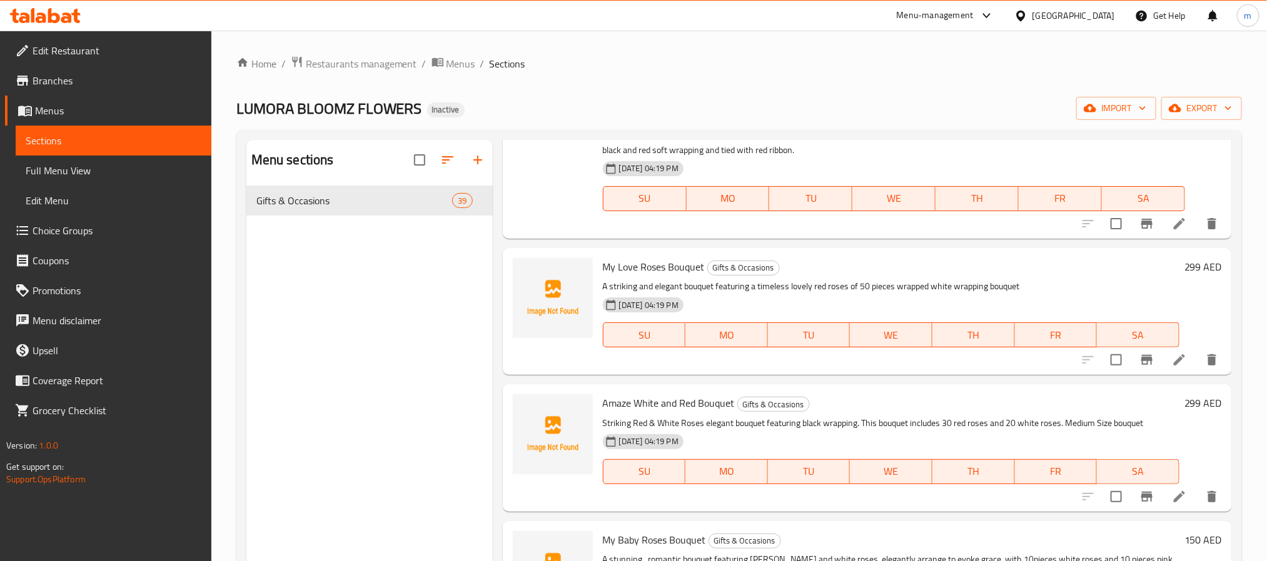
scroll to position [3470, 0]
click at [643, 275] on span "My Love Roses Bouquet" at bounding box center [654, 265] width 102 height 19
click at [643, 411] on span "Amaze White and Red Bouquet" at bounding box center [669, 402] width 132 height 19
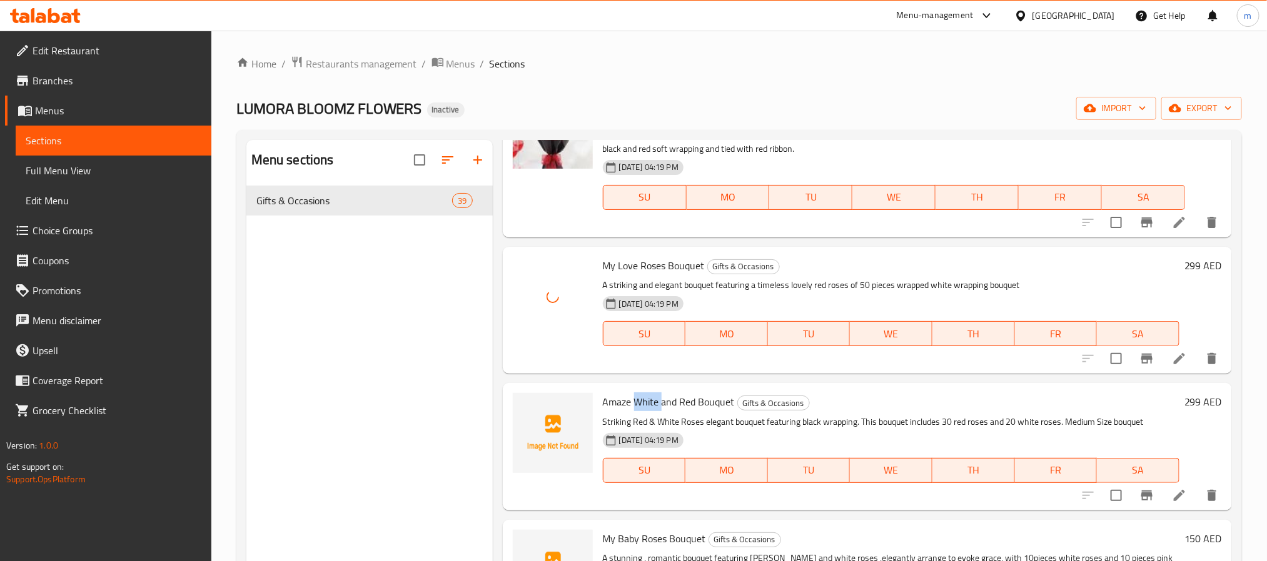
click at [643, 411] on span "Amaze White and Red Bouquet" at bounding box center [669, 402] width 132 height 19
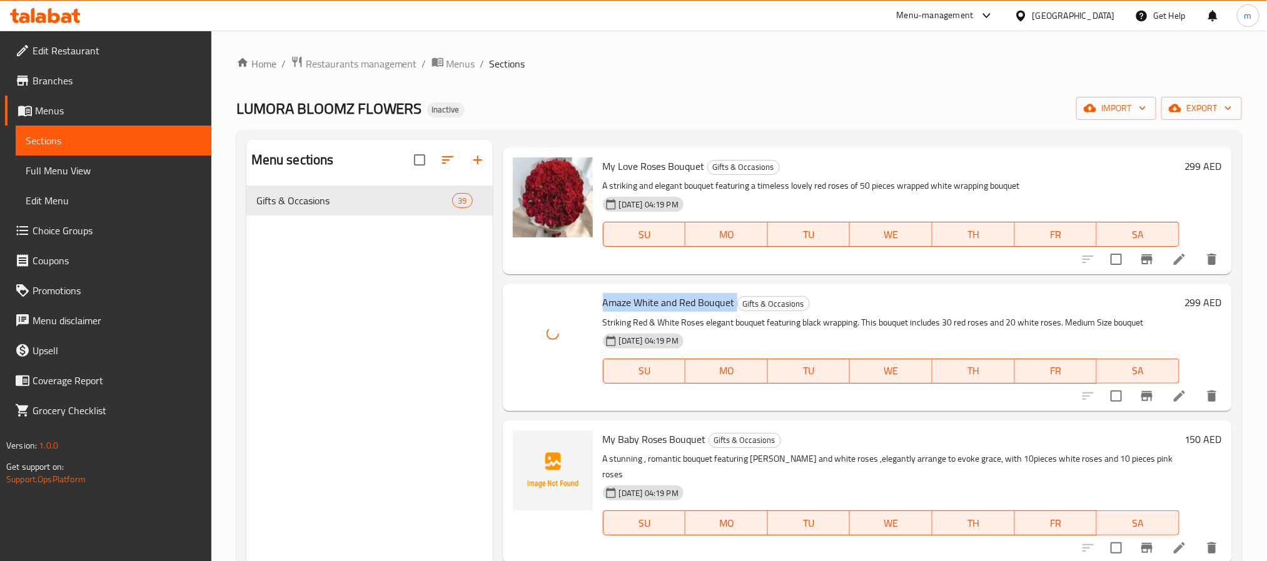
scroll to position [3658, 0]
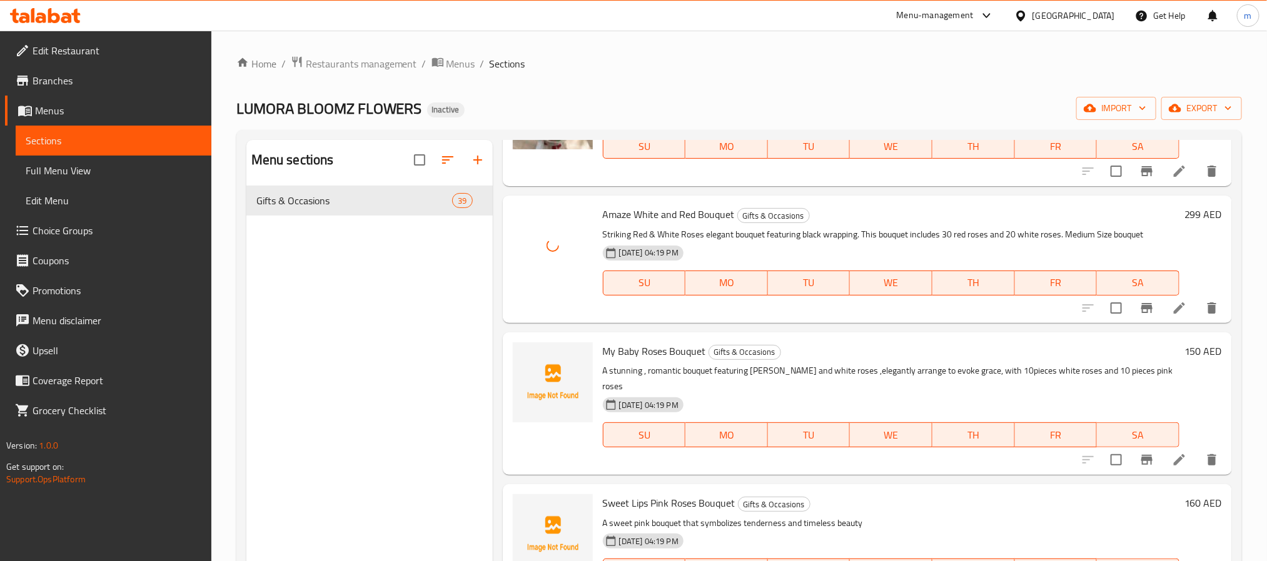
click at [637, 361] on span "My Baby Roses Bouquet" at bounding box center [654, 351] width 103 height 19
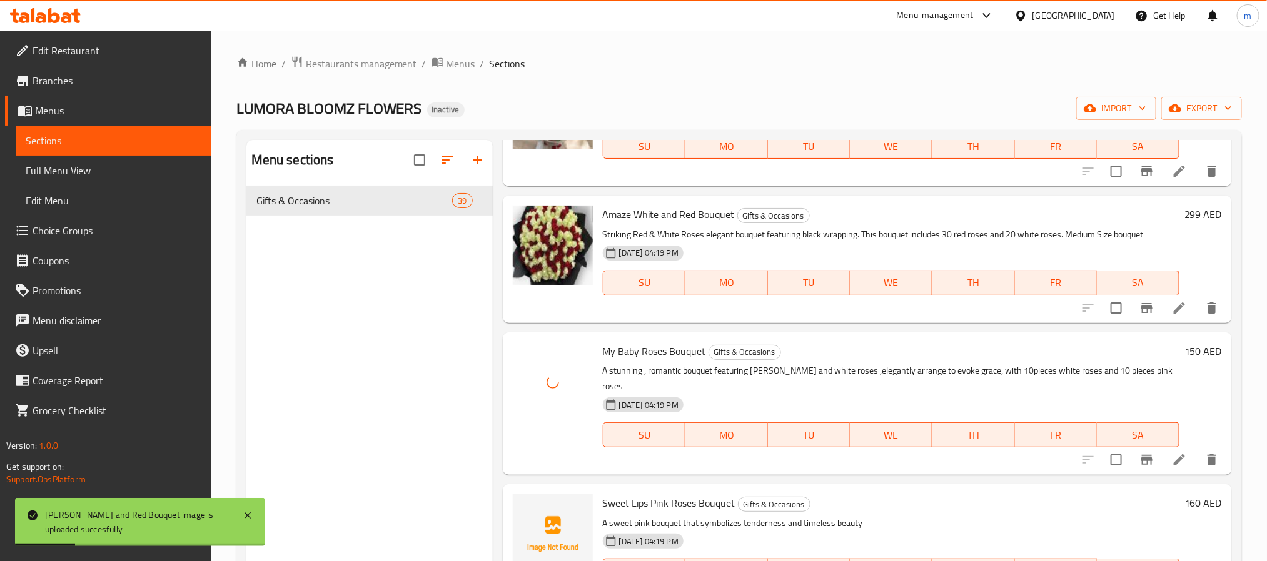
click at [647, 497] on span "Sweet Lips Pink Roses Bouquet" at bounding box center [669, 503] width 133 height 19
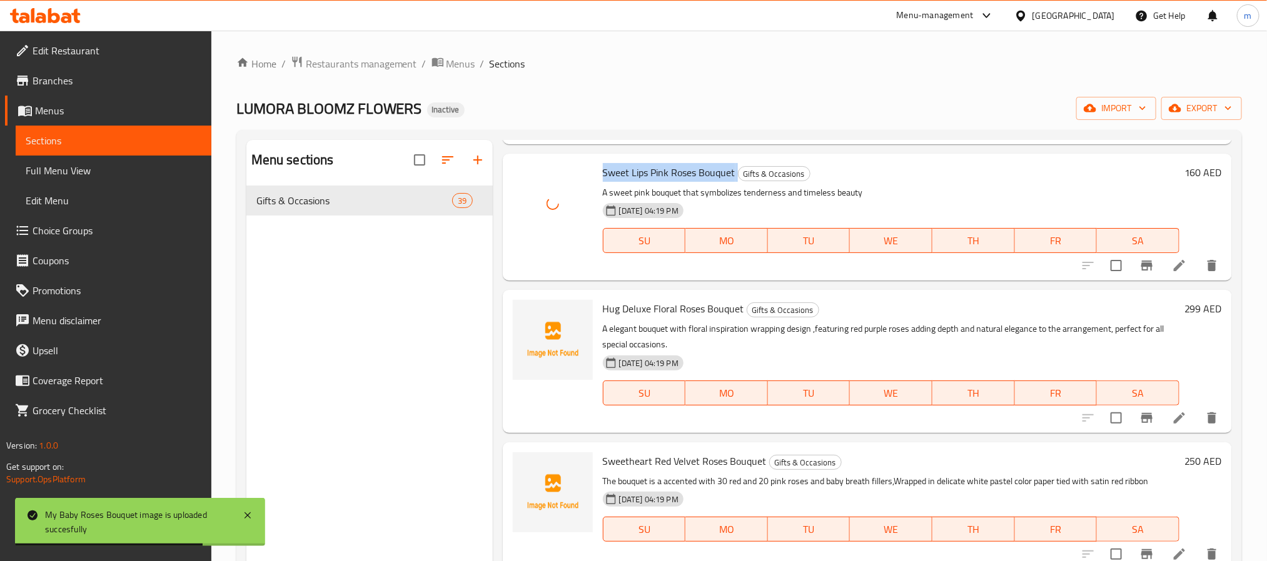
scroll to position [4033, 0]
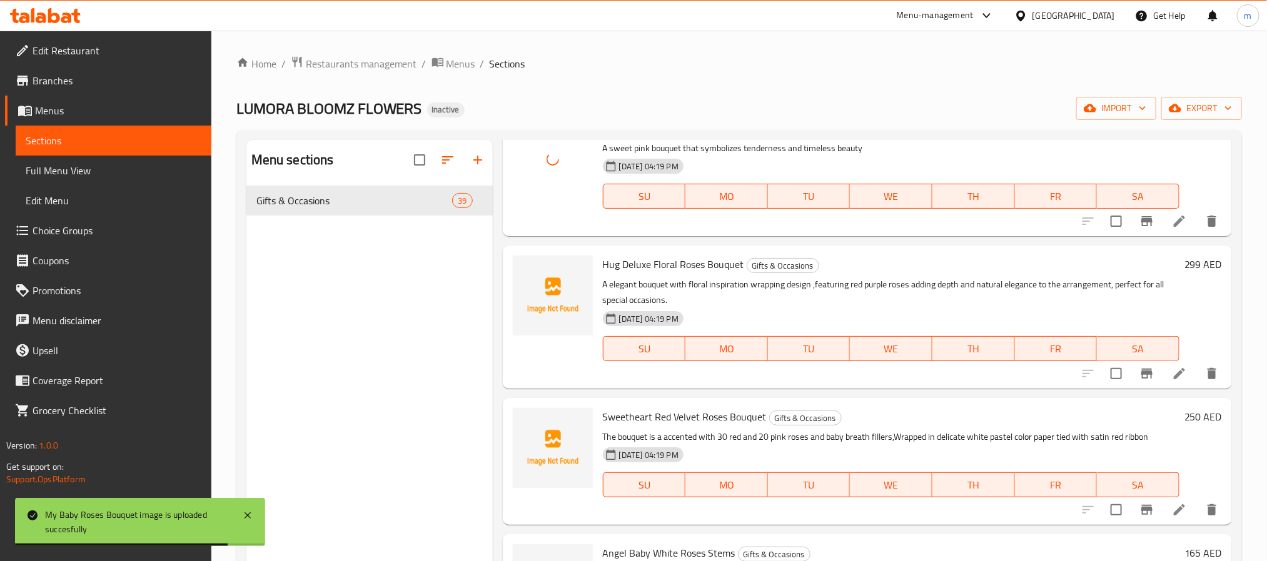
click at [683, 257] on span "Hug Deluxe Floral Roses Bouquet" at bounding box center [673, 264] width 141 height 19
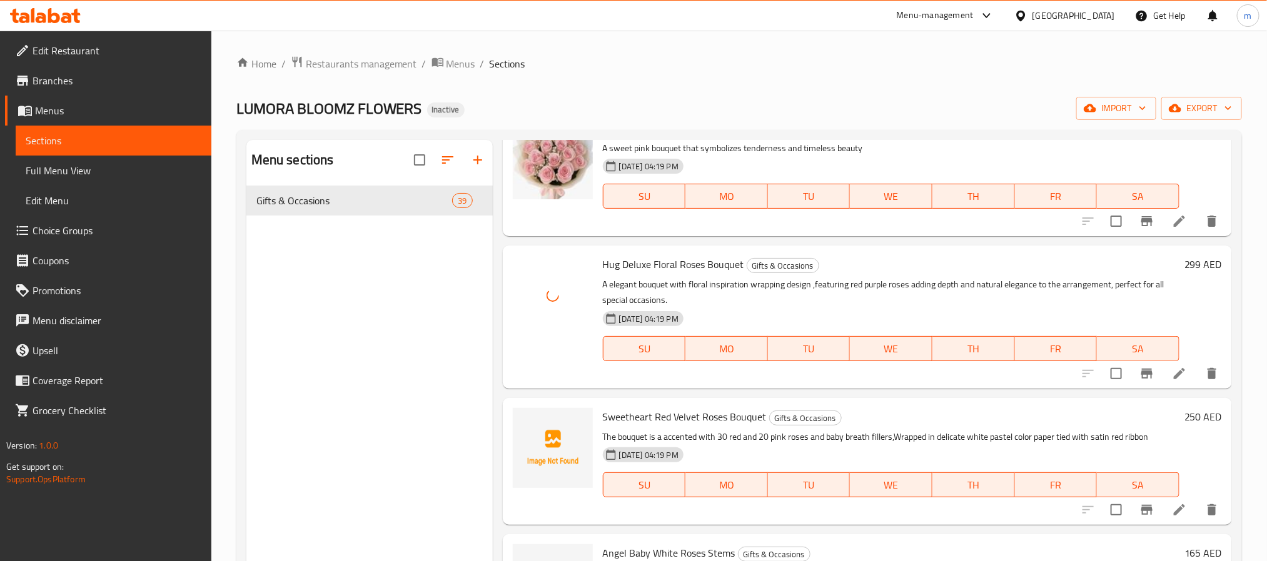
click at [657, 417] on span "Sweetheart Red Velvet Roses Bouquet" at bounding box center [685, 417] width 164 height 19
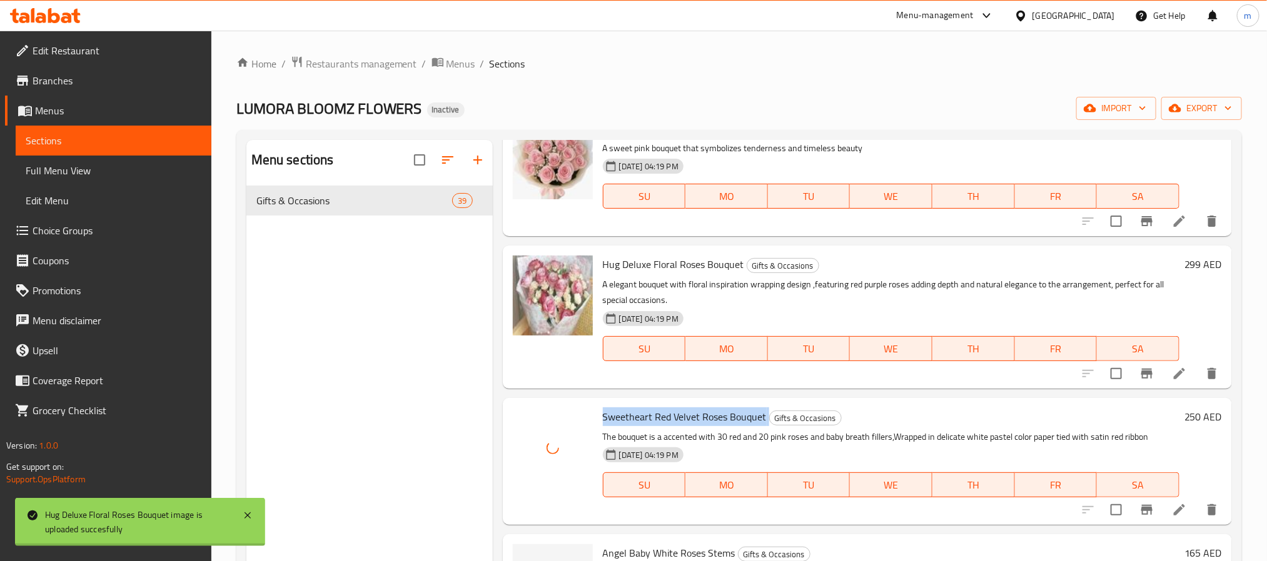
scroll to position [4220, 0]
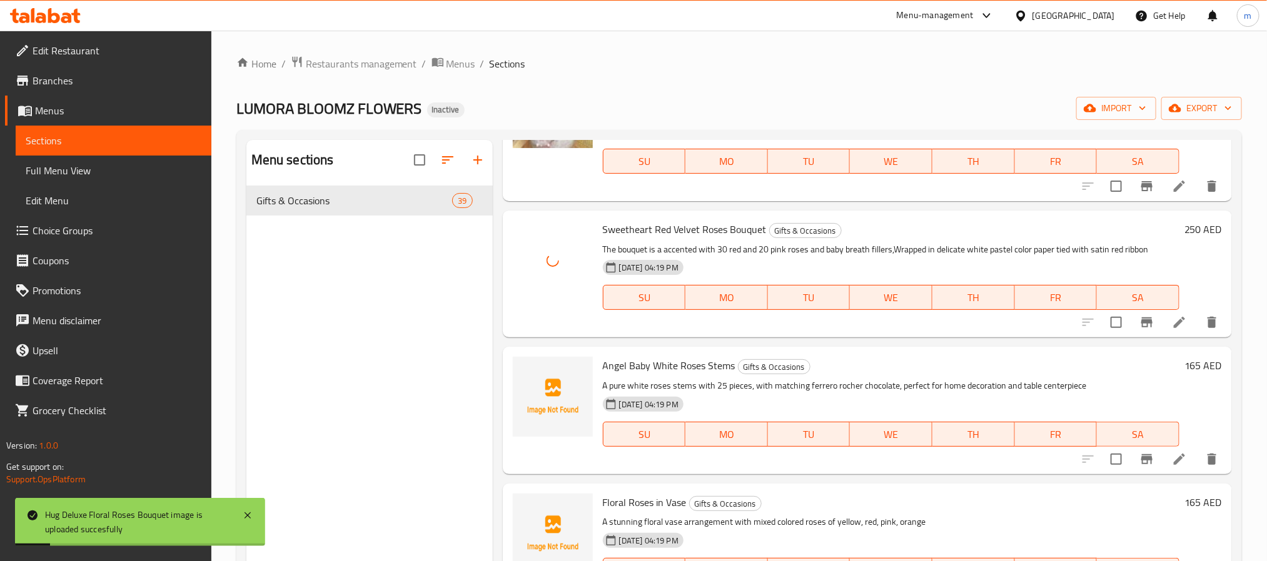
click at [672, 366] on span "Angel Baby White Roses Stems" at bounding box center [669, 365] width 133 height 19
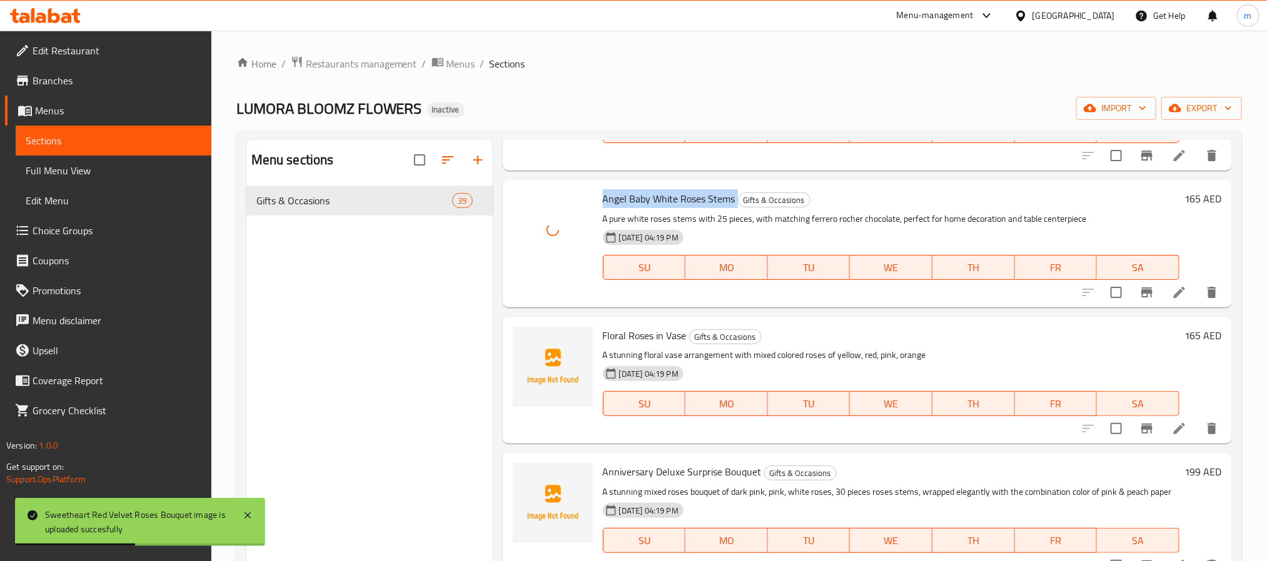
scroll to position [4408, 0]
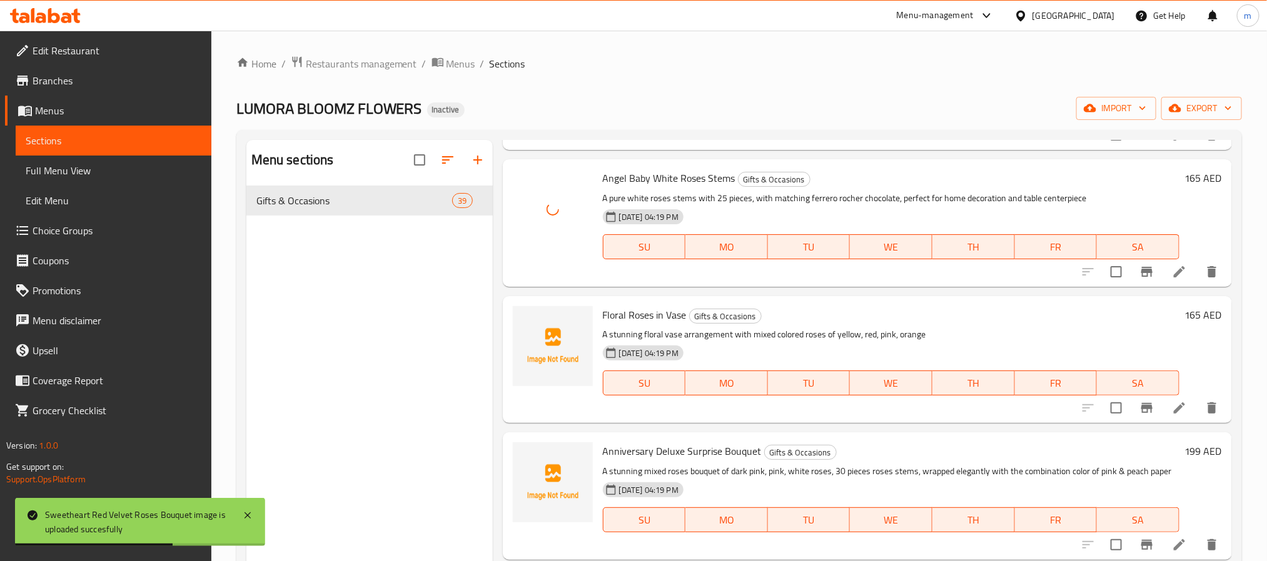
click at [647, 306] on span "Floral Roses in Vase" at bounding box center [645, 315] width 84 height 19
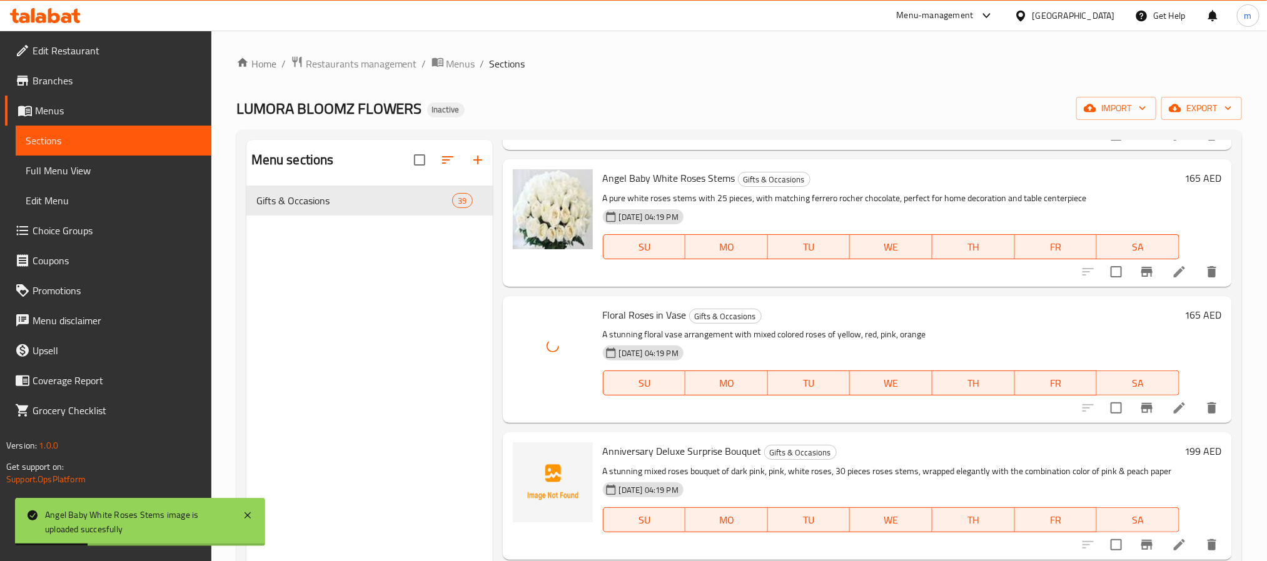
click at [643, 446] on span "Anniversary Deluxe Surprise Bouquet" at bounding box center [682, 451] width 159 height 19
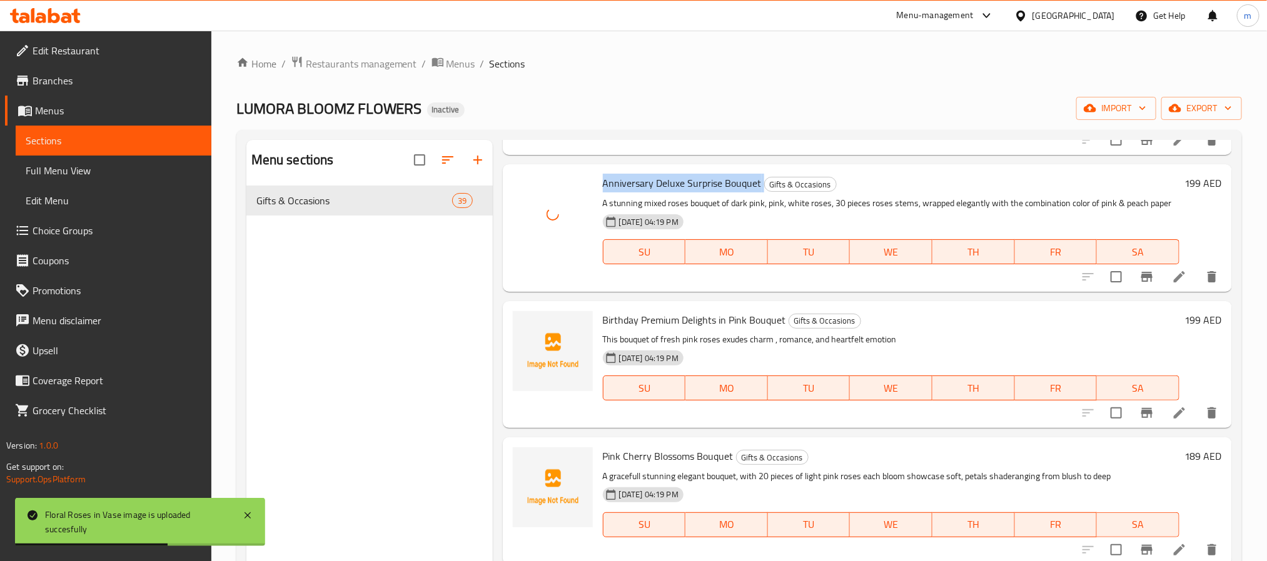
scroll to position [4689, 0]
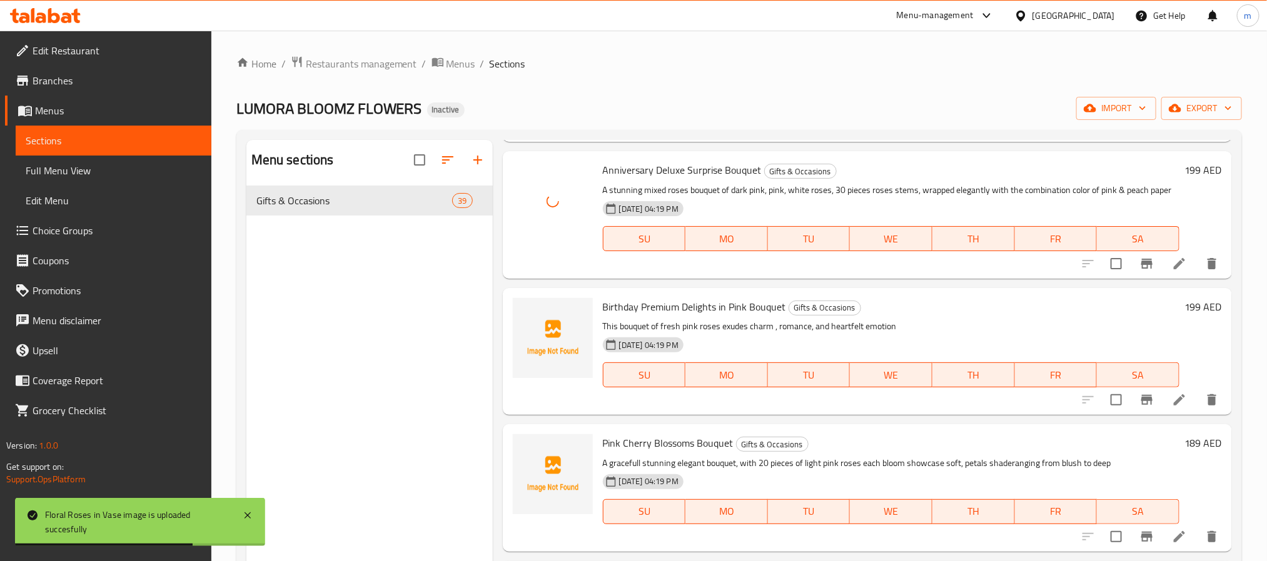
click at [648, 316] on span "Birthday Premium Delights in Pink Bouquet" at bounding box center [694, 307] width 183 height 19
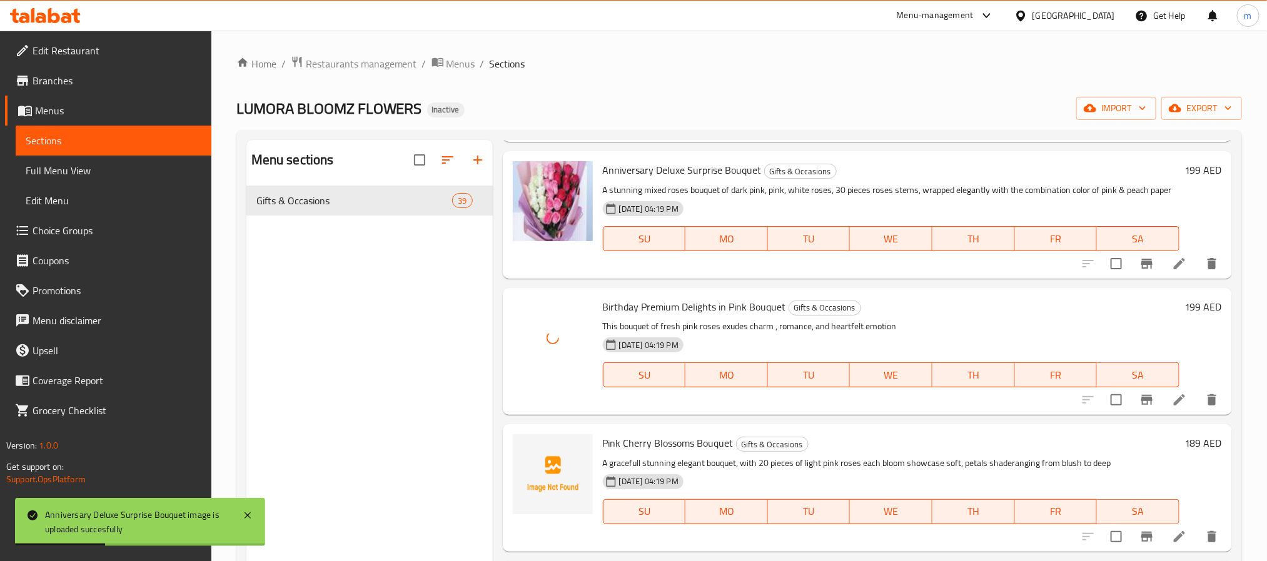
click at [661, 450] on span "Pink Cherry Blossoms Bouquet" at bounding box center [668, 443] width 131 height 19
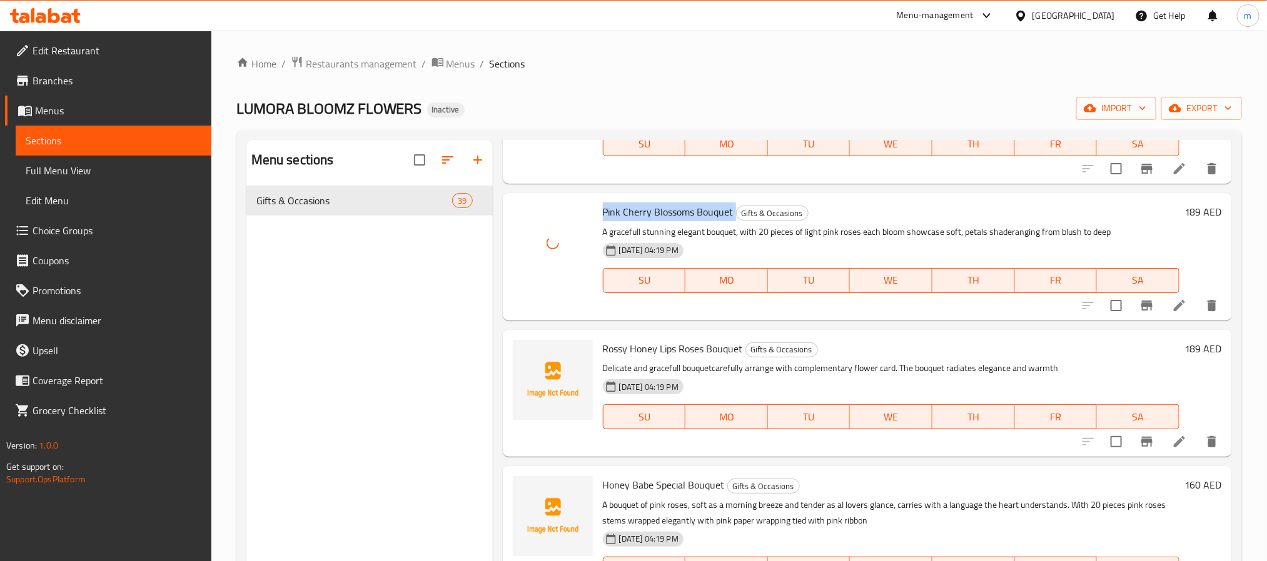
scroll to position [4971, 0]
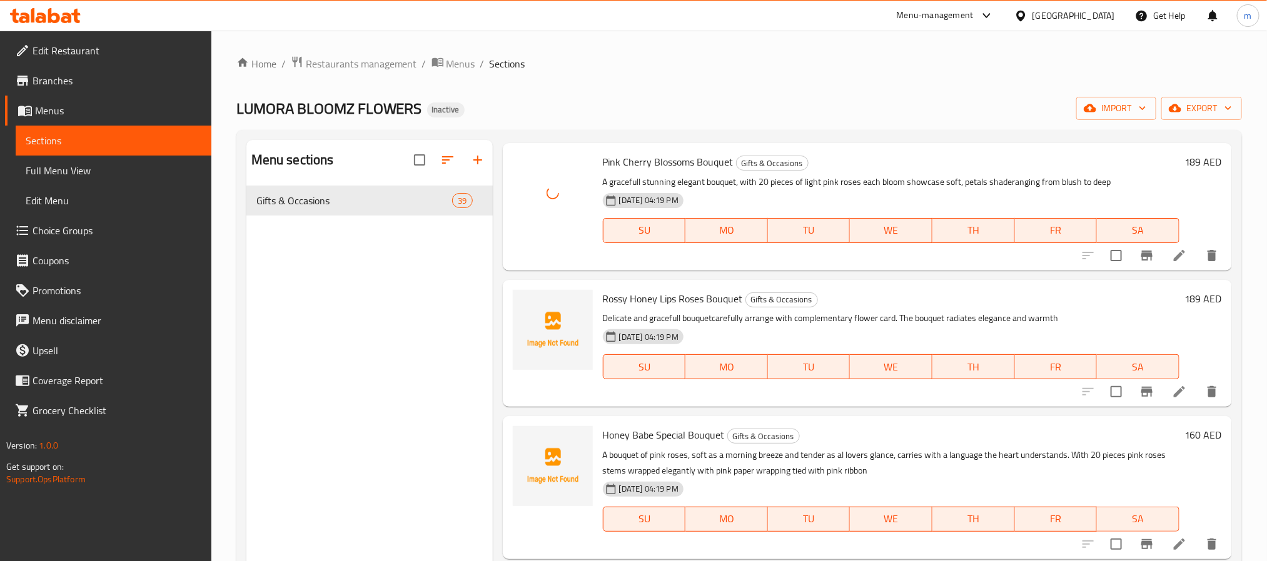
click at [685, 308] on span "Rossy Honey Lips Roses Bouquet" at bounding box center [673, 298] width 140 height 19
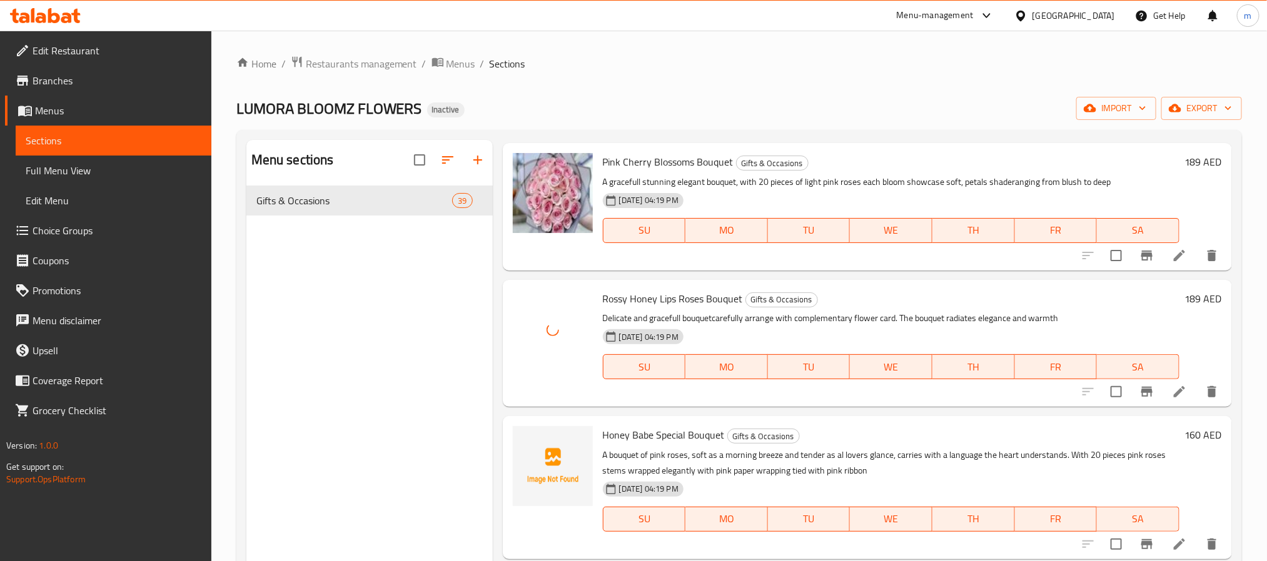
click at [668, 445] on span "Honey Babe Special Bouquet" at bounding box center [664, 435] width 122 height 19
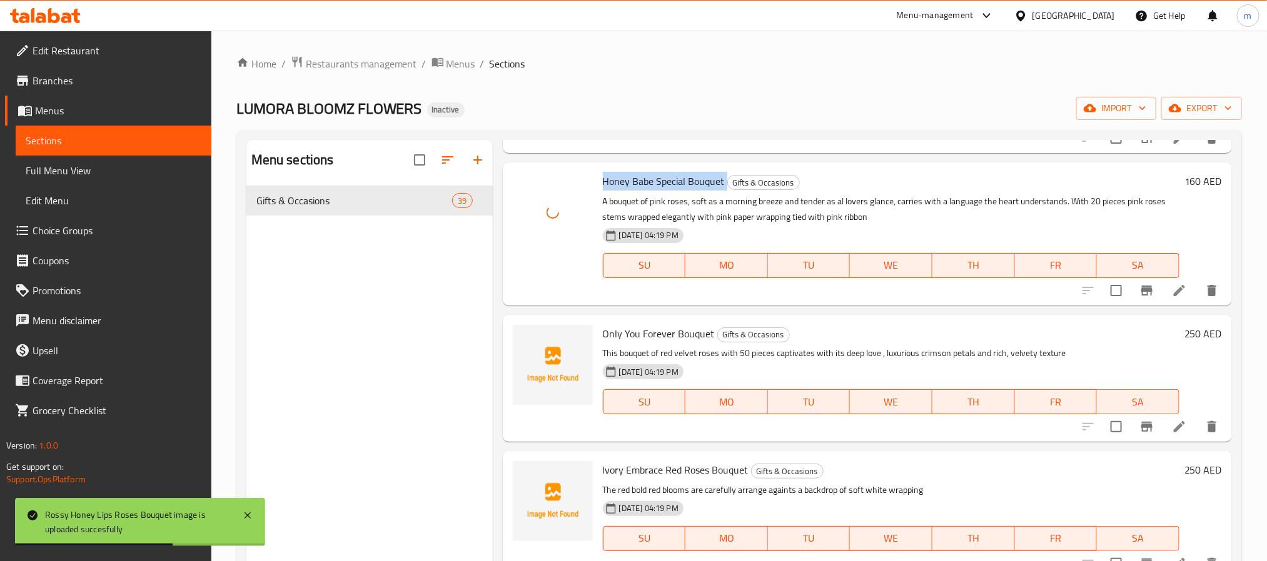
scroll to position [5252, 0]
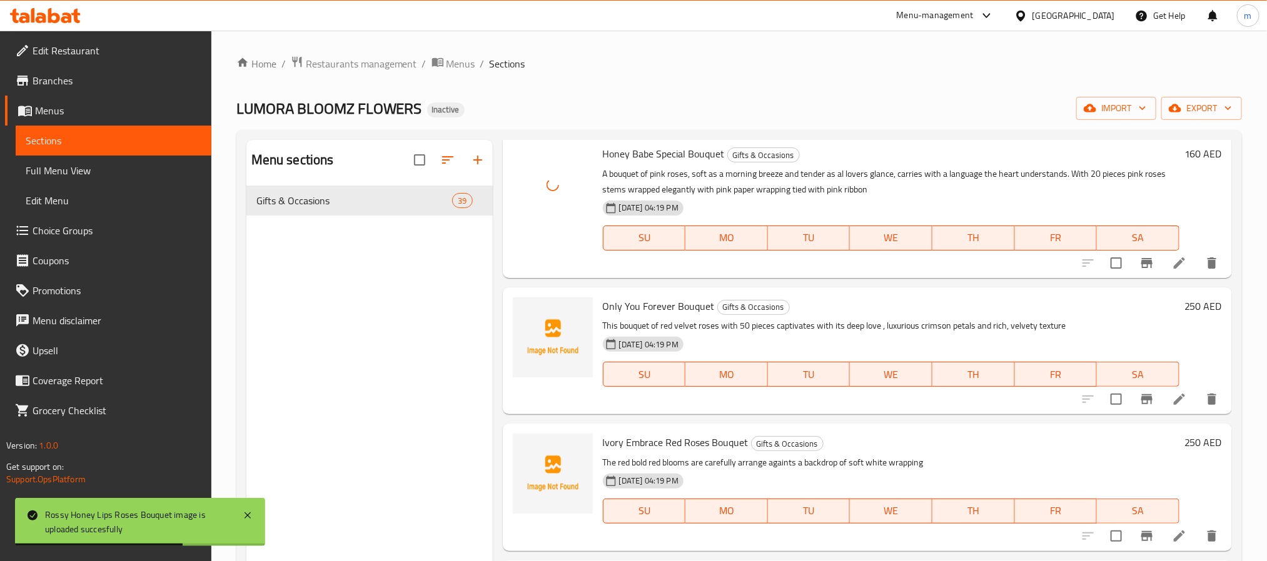
click at [640, 315] on span "Only You Forever Bouquet" at bounding box center [659, 306] width 112 height 19
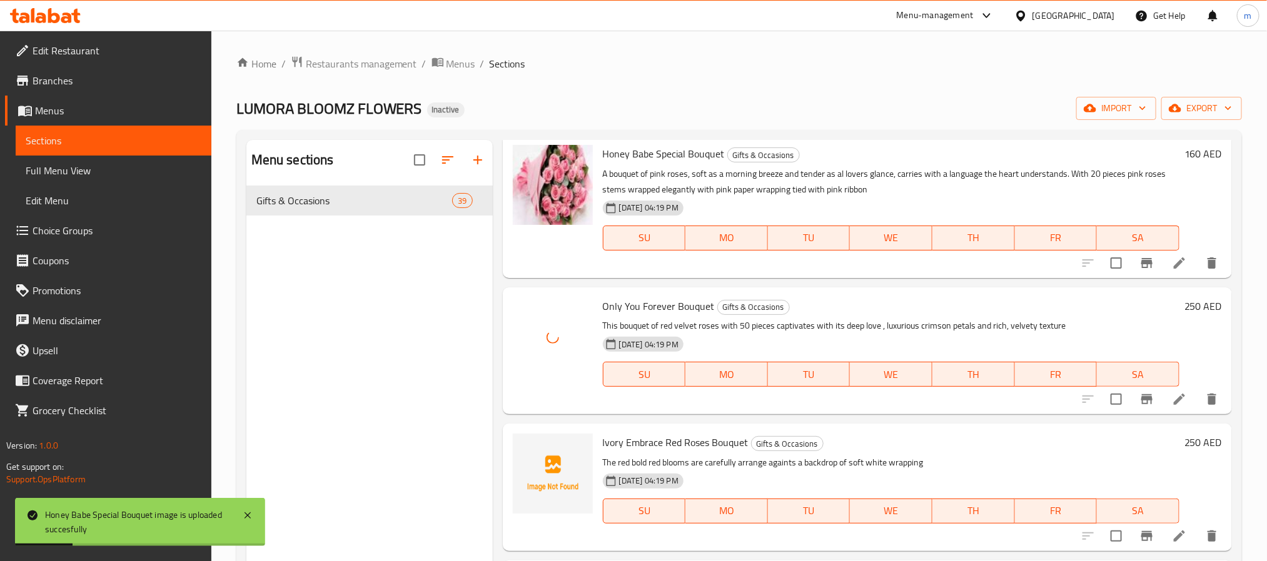
click at [632, 452] on span "Ivory Embrace Red Roses Bouquet" at bounding box center [676, 442] width 146 height 19
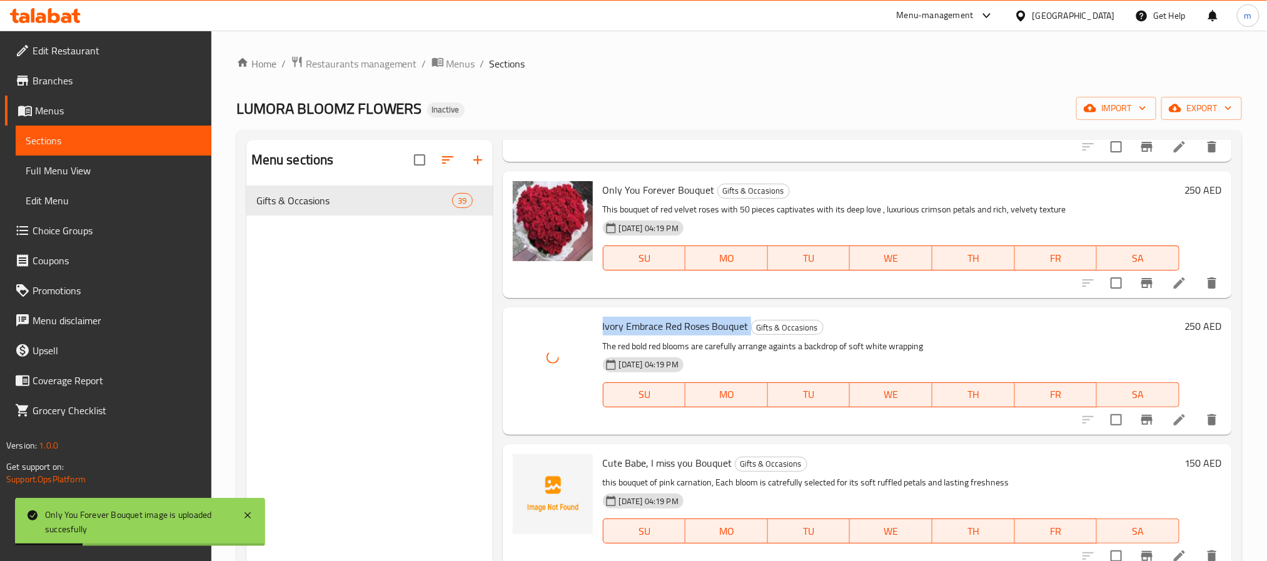
scroll to position [5387, 0]
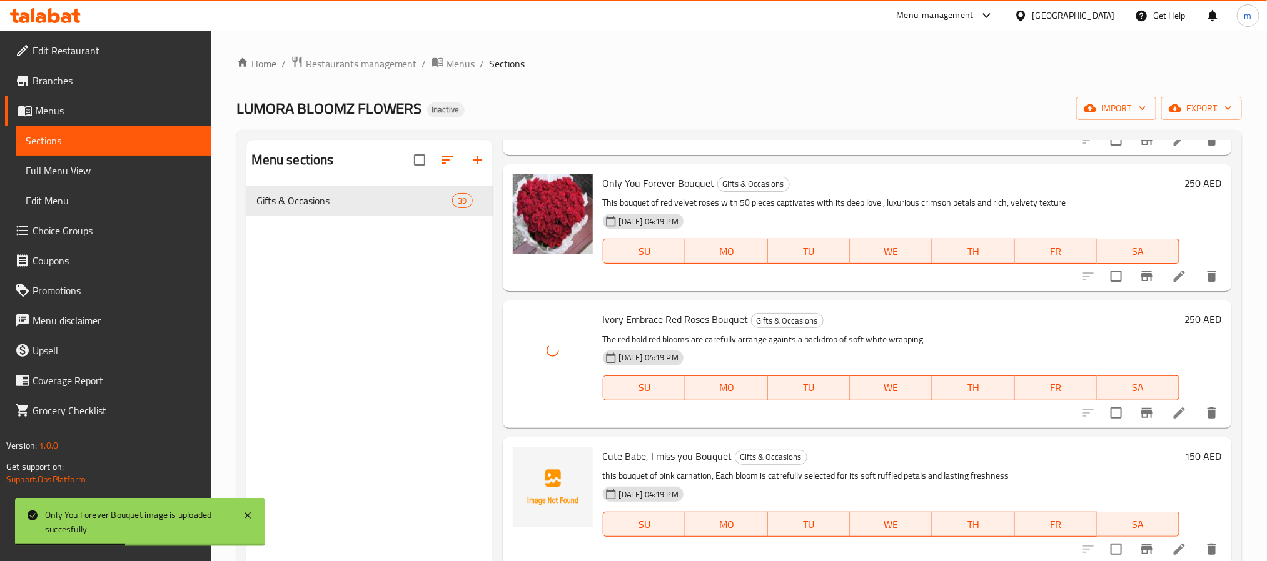
click at [625, 449] on span "Cute Babe, I miss you Bouquet" at bounding box center [667, 456] width 129 height 19
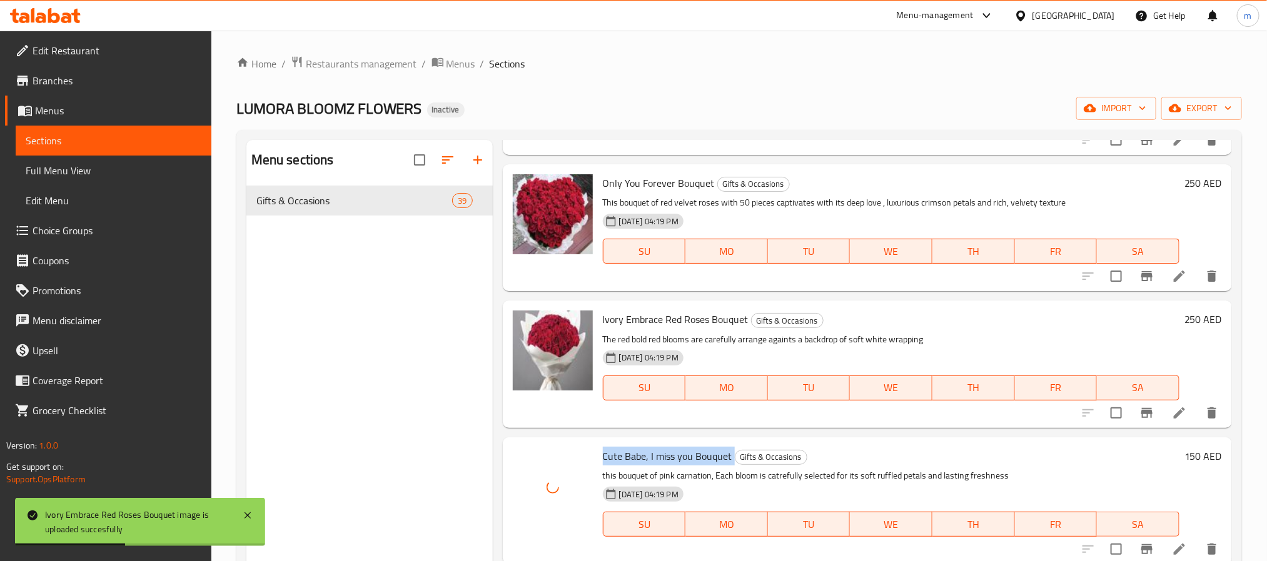
scroll to position [175, 0]
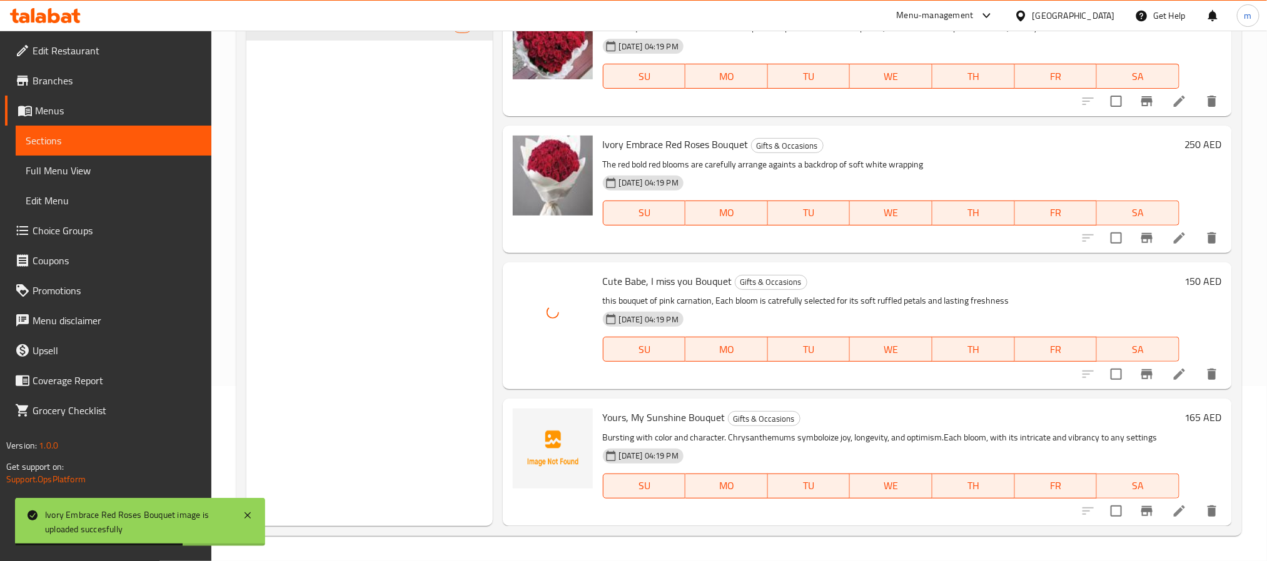
click at [667, 417] on span "Yours, My Sunshine Bouquet" at bounding box center [664, 417] width 123 height 19
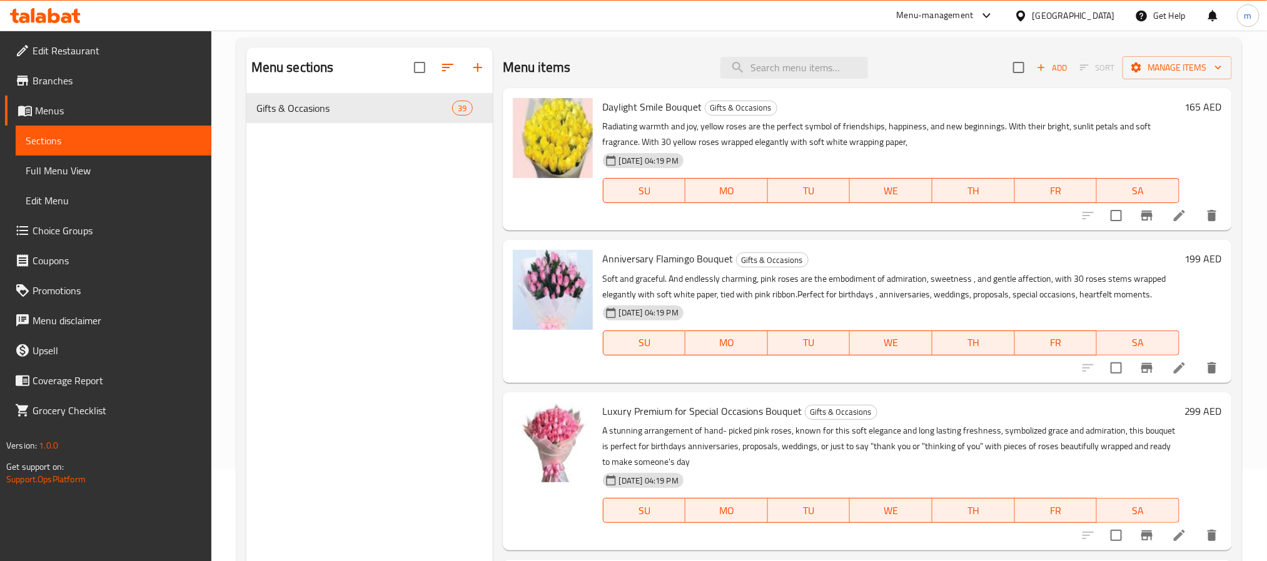
scroll to position [0, 0]
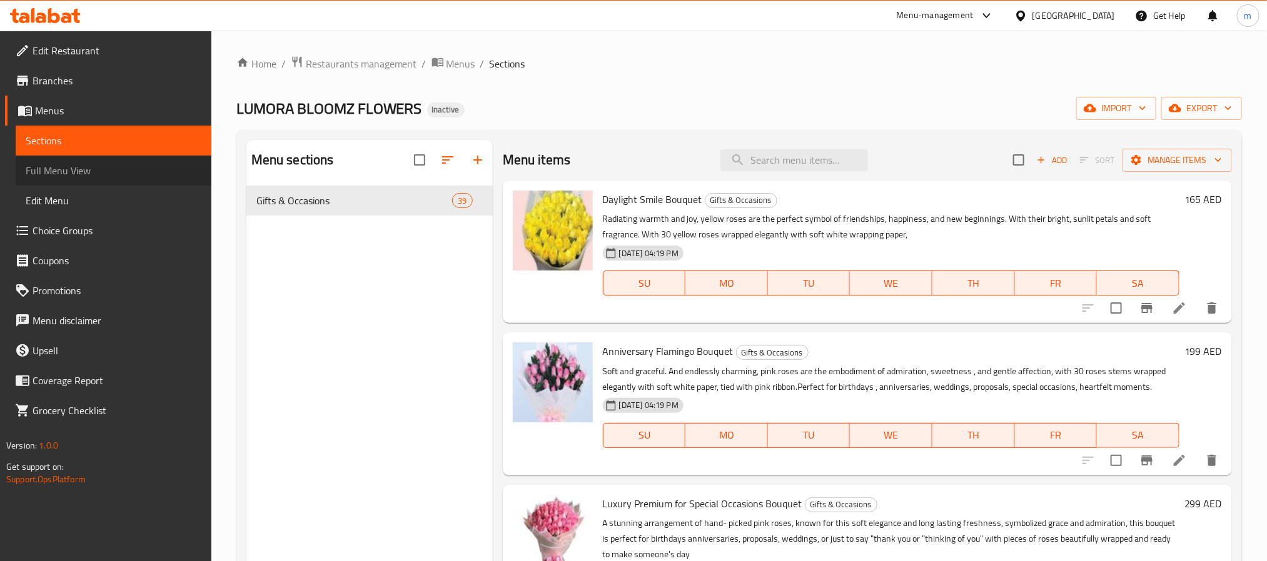
click at [51, 173] on span "Full Menu View" at bounding box center [114, 170] width 176 height 15
